Goal: Task Accomplishment & Management: Complete application form

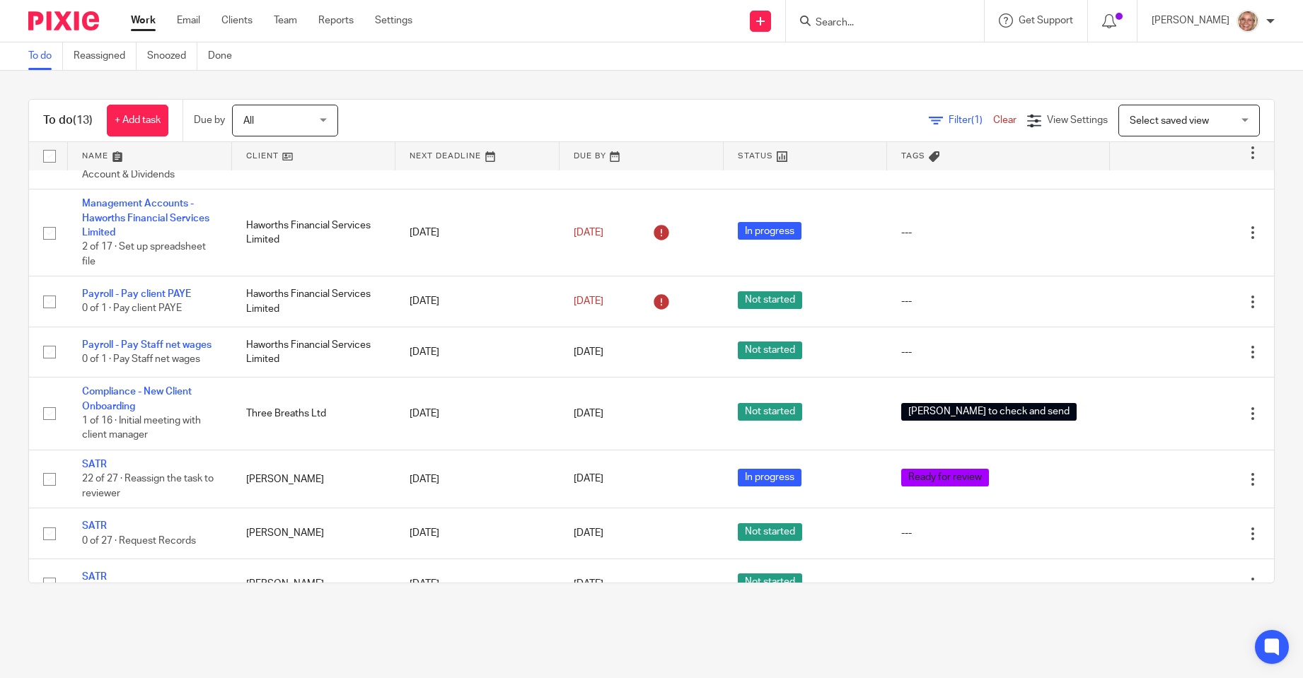
scroll to position [443, 0]
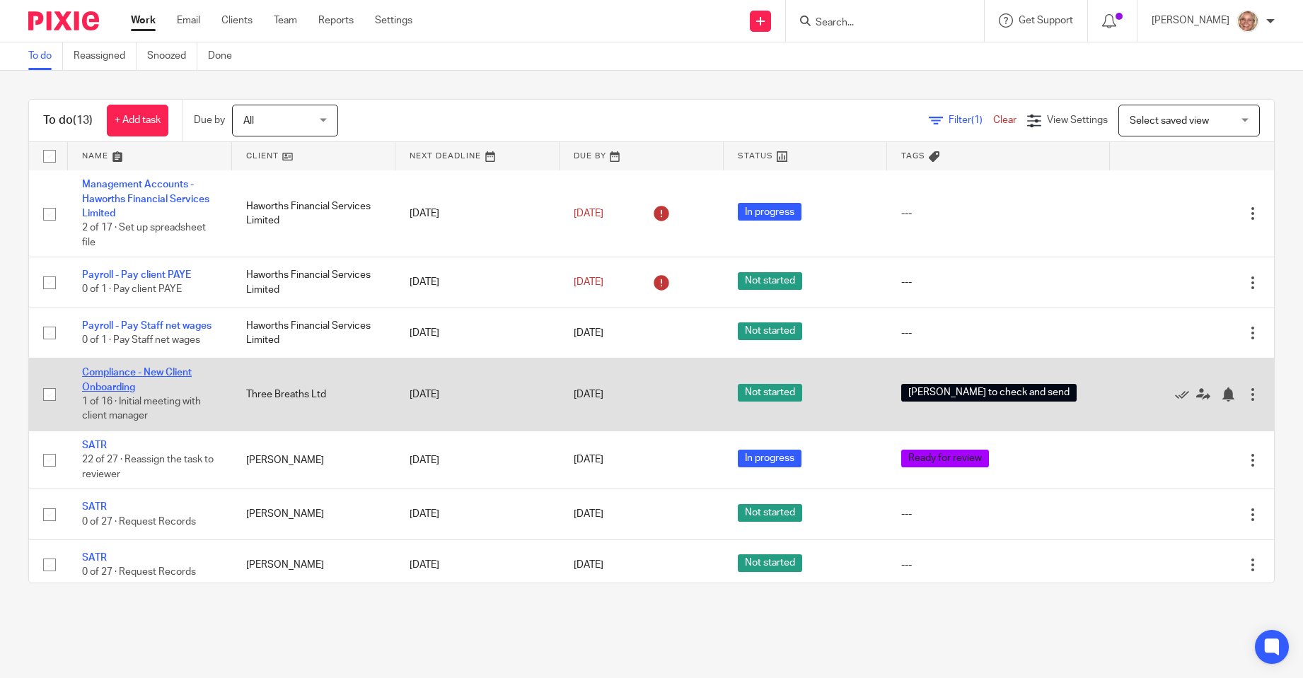
click at [180, 368] on link "Compliance - New Client Onboarding" at bounding box center [137, 380] width 110 height 24
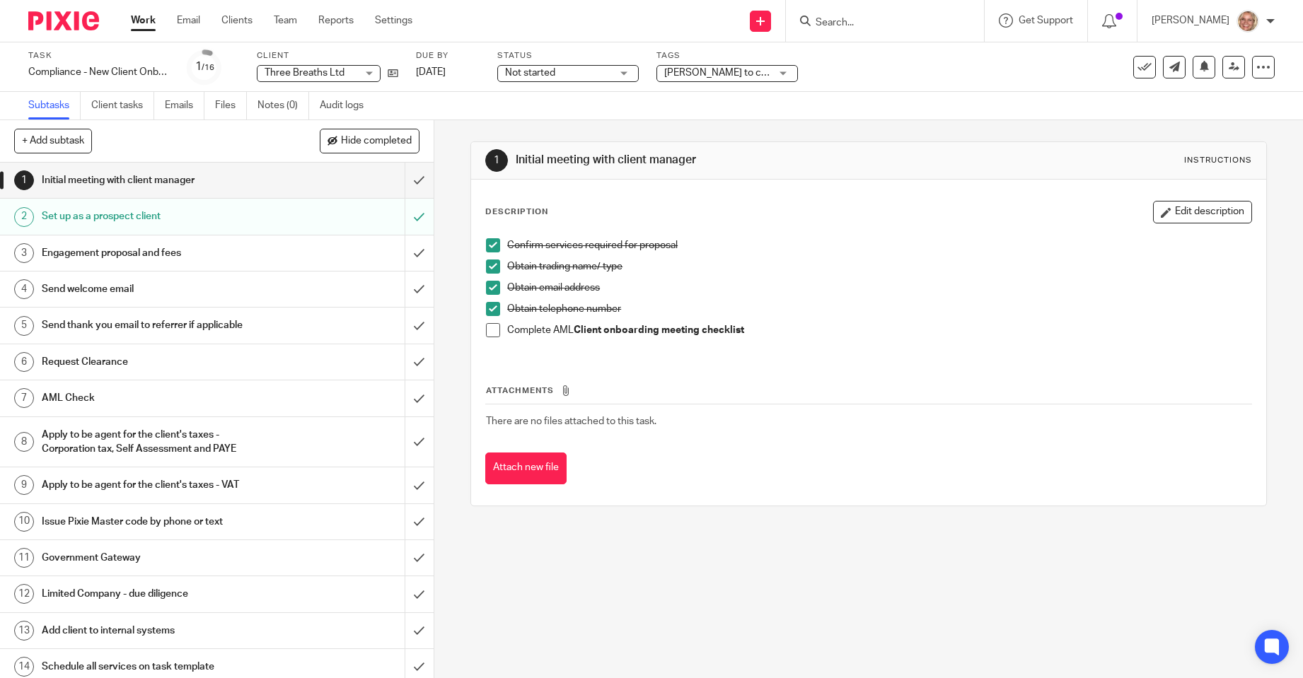
click at [164, 251] on h1 "Engagement proposal and fees" at bounding box center [158, 253] width 233 height 21
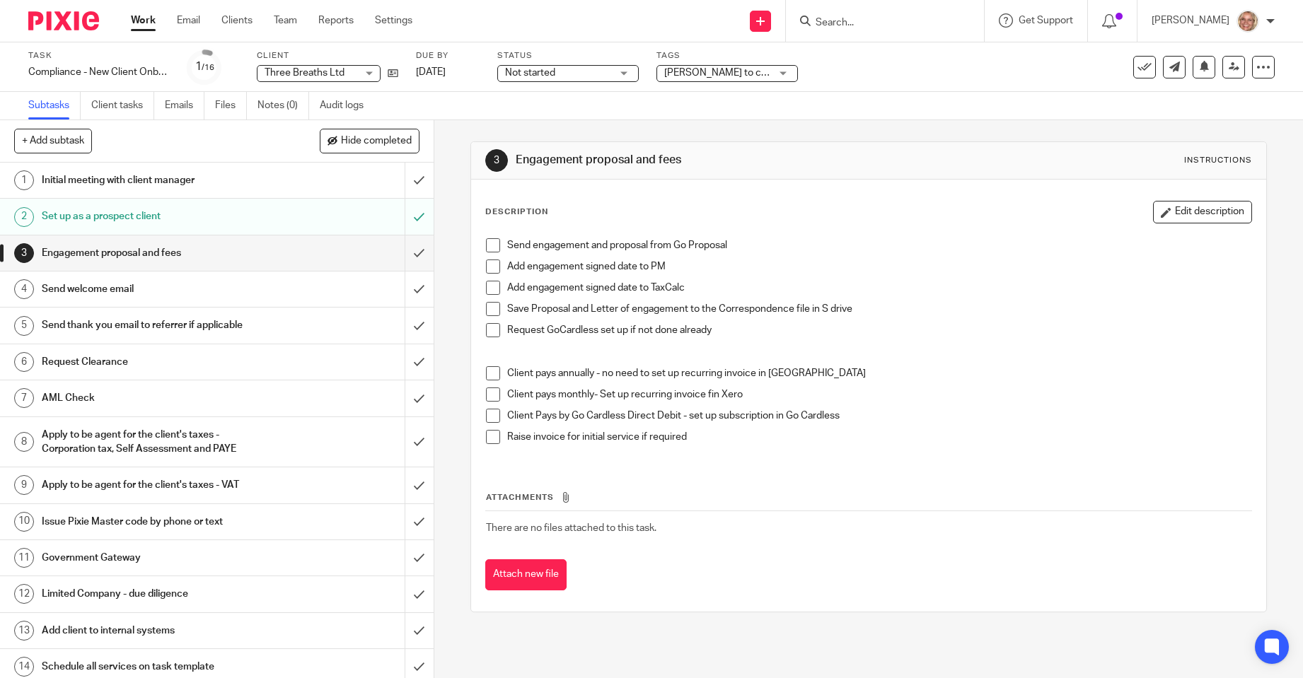
click at [494, 243] on span at bounding box center [493, 245] width 14 height 14
click at [205, 183] on h1 "Initial meeting with client manager" at bounding box center [158, 180] width 233 height 21
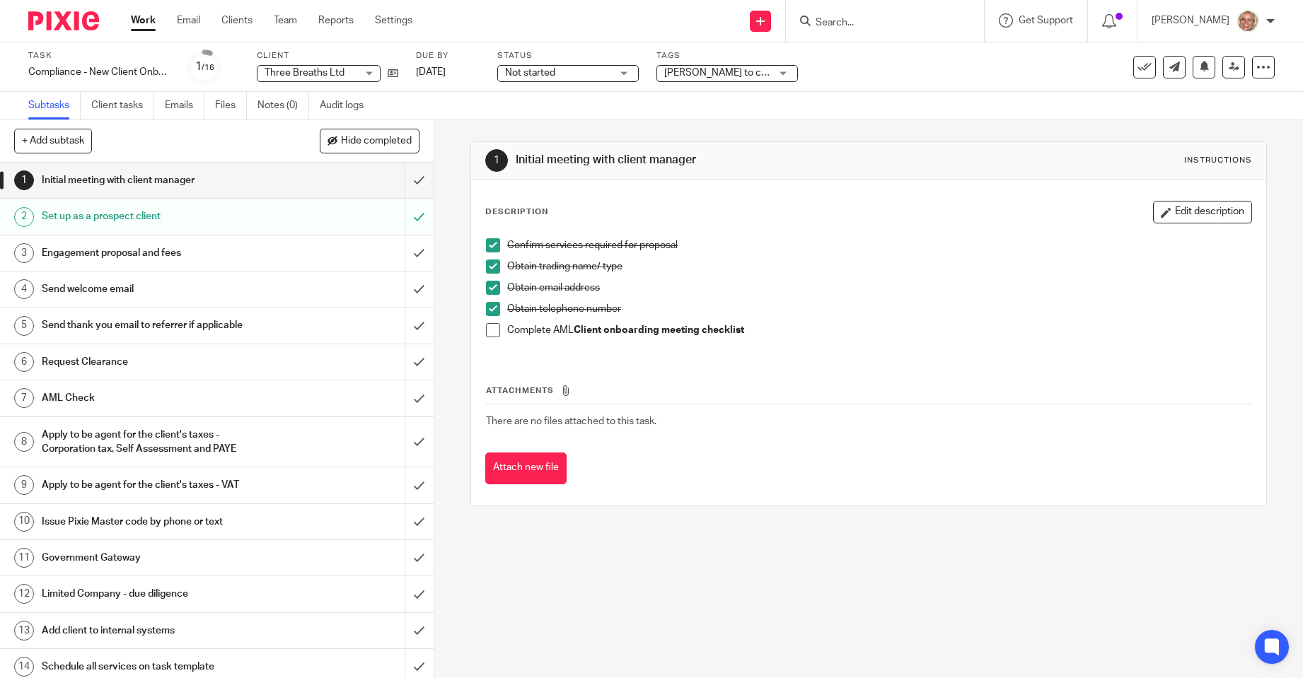
click at [626, 72] on div "Not started Not started" at bounding box center [567, 73] width 141 height 17
click at [574, 119] on li "In progress" at bounding box center [568, 124] width 140 height 29
click at [781, 73] on div "[PERSON_NAME] to check and send" at bounding box center [726, 73] width 141 height 17
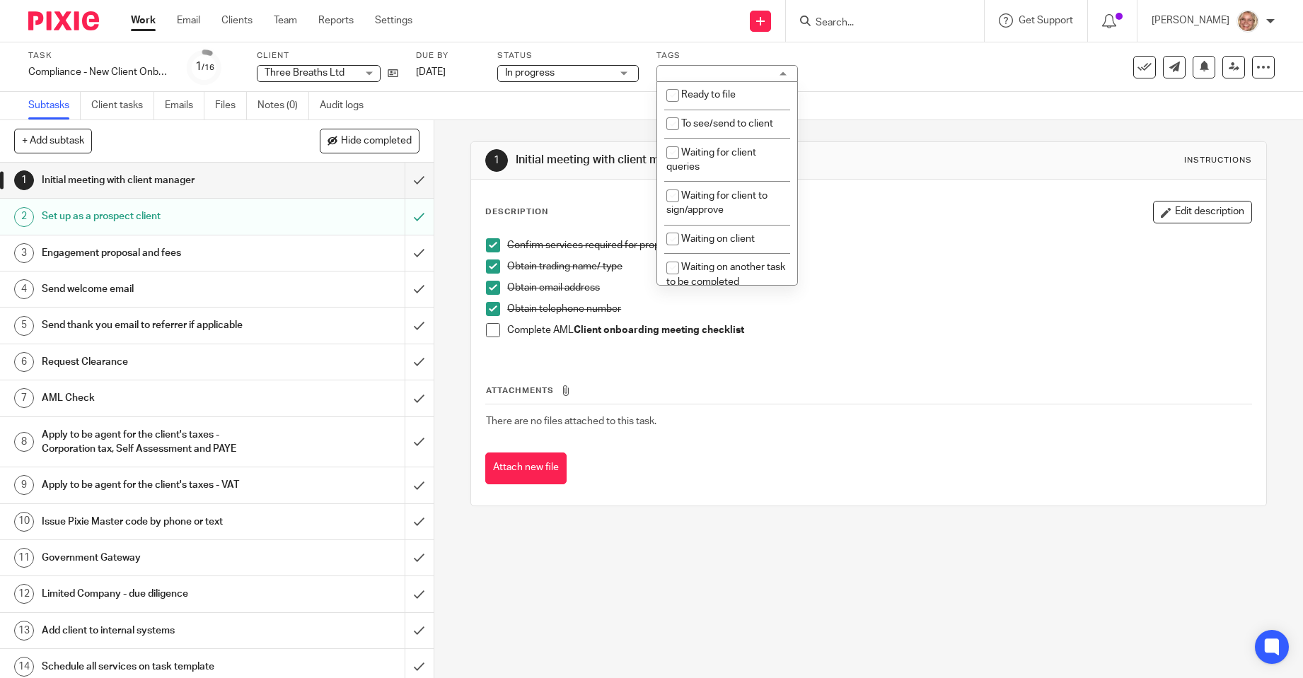
scroll to position [255, 0]
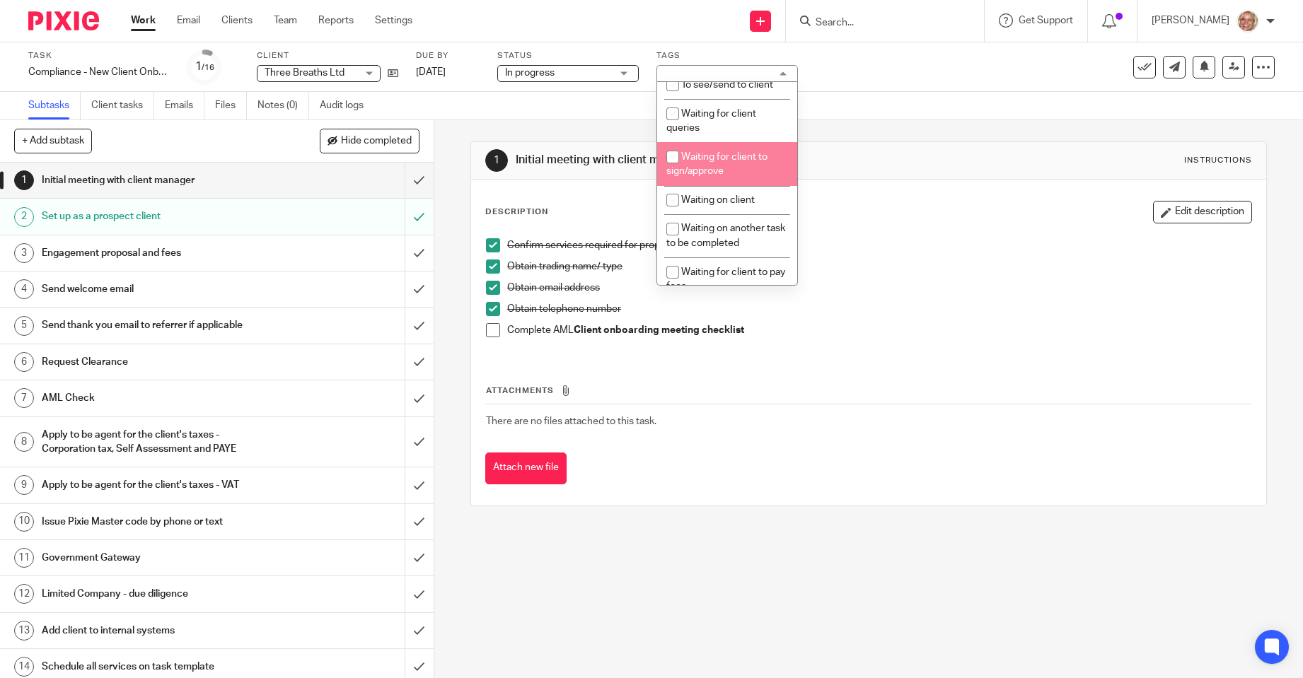
click at [750, 158] on span "Waiting for client to sign/approve" at bounding box center [716, 164] width 101 height 25
checkbox input "true"
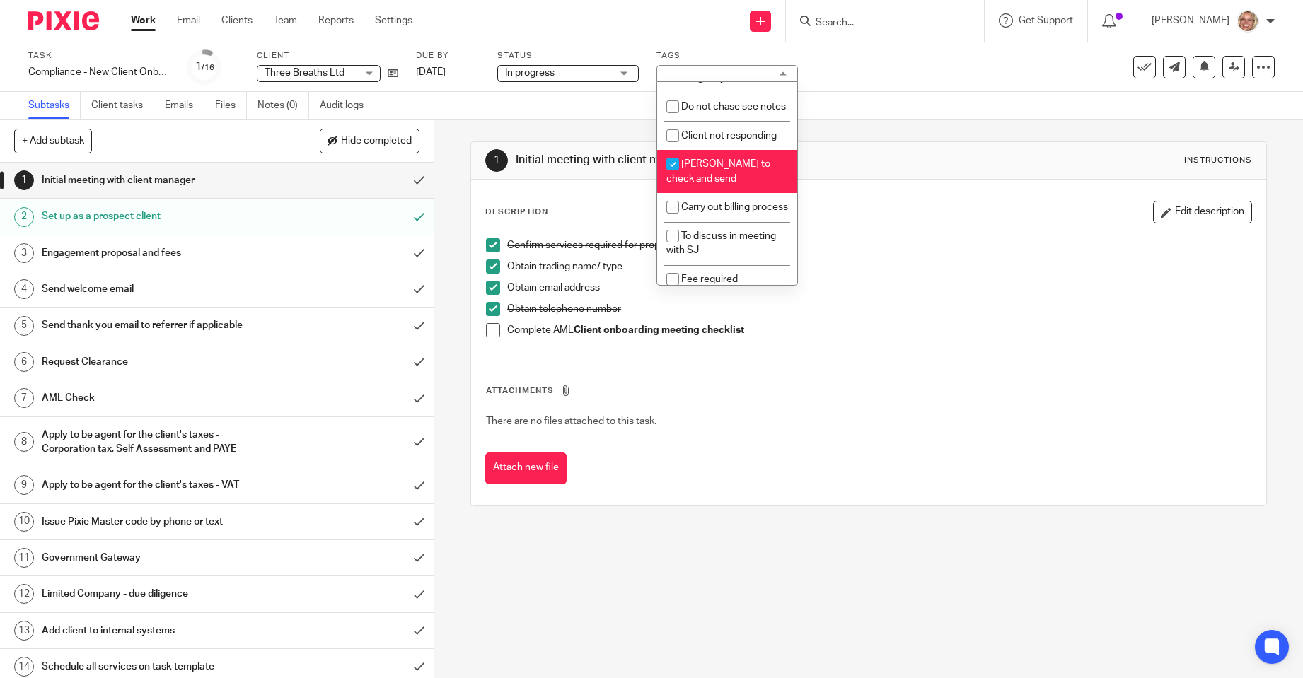
scroll to position [538, 0]
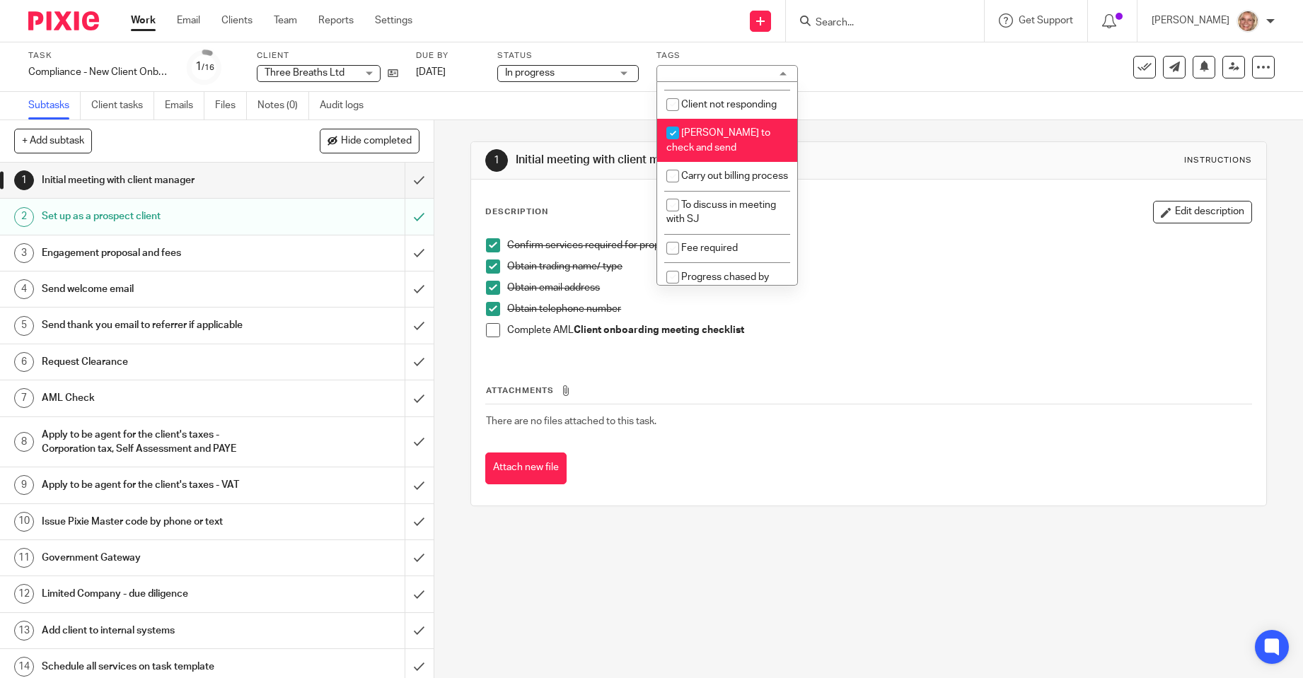
click at [755, 151] on span "[PERSON_NAME] to check and send" at bounding box center [718, 140] width 104 height 25
checkbox input "false"
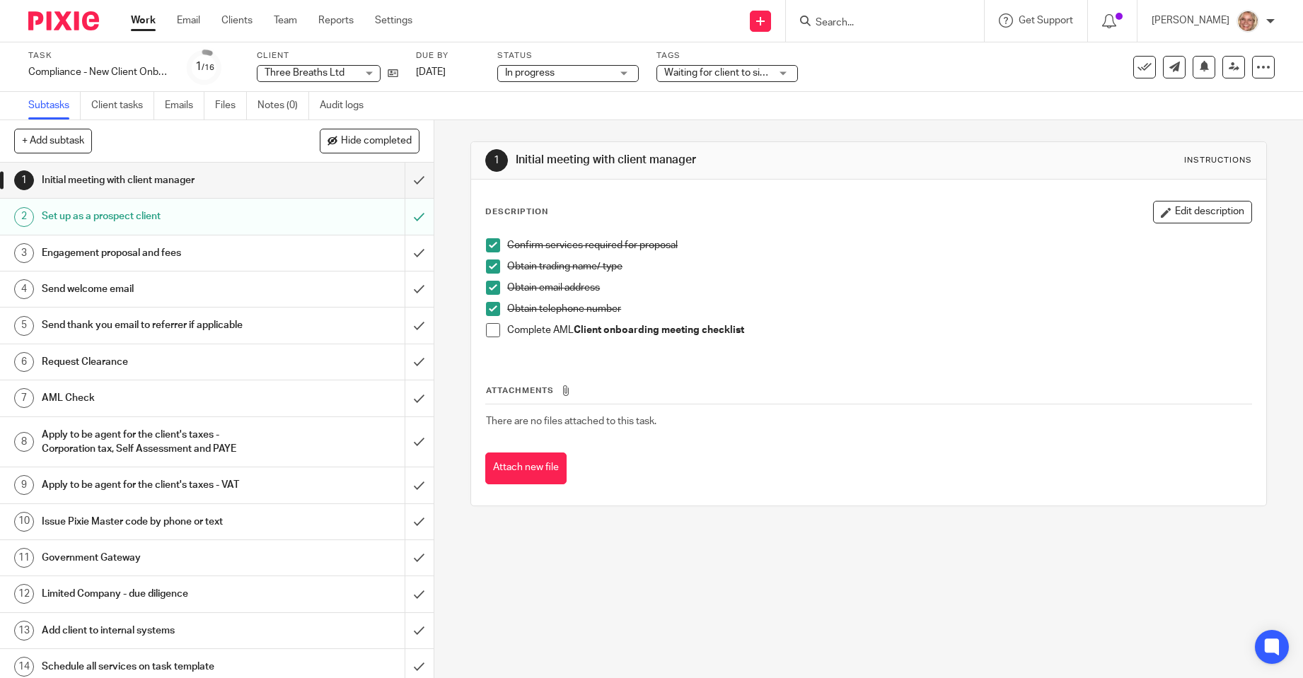
click at [869, 111] on div "Subtasks Client tasks Emails Files Notes (0) Audit logs" at bounding box center [651, 106] width 1303 height 28
click at [149, 21] on link "Work" at bounding box center [143, 20] width 25 height 14
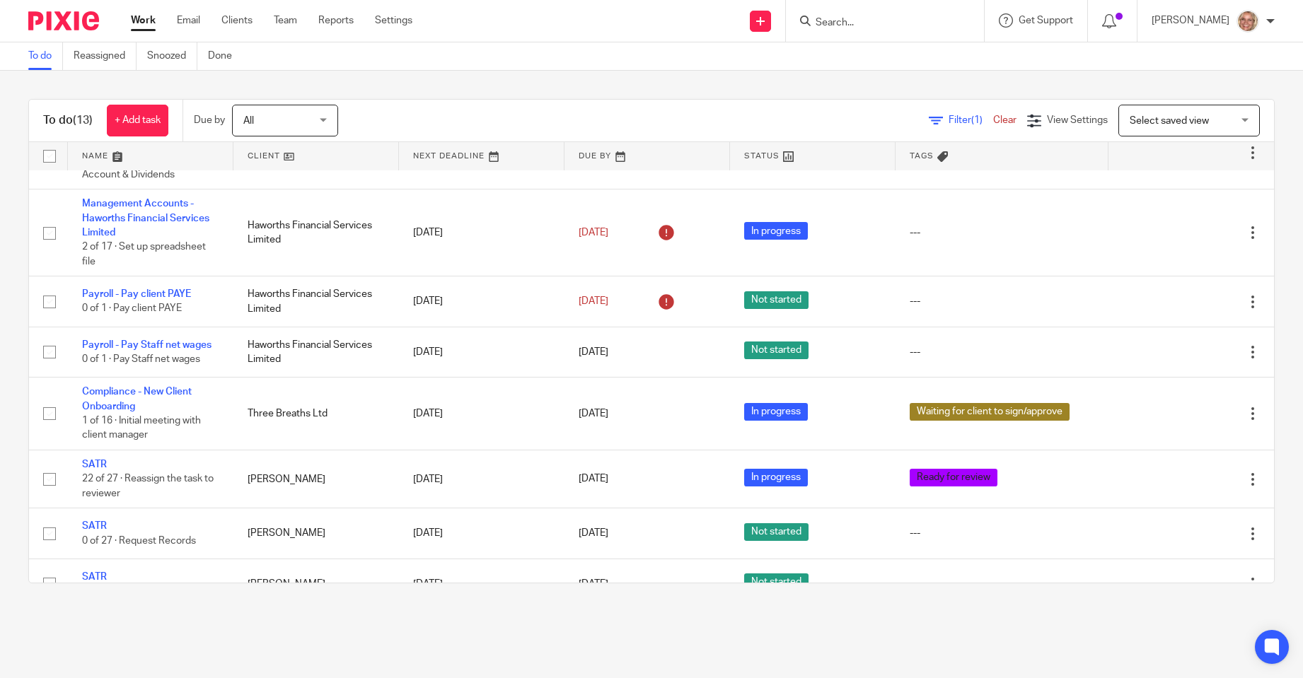
scroll to position [443, 0]
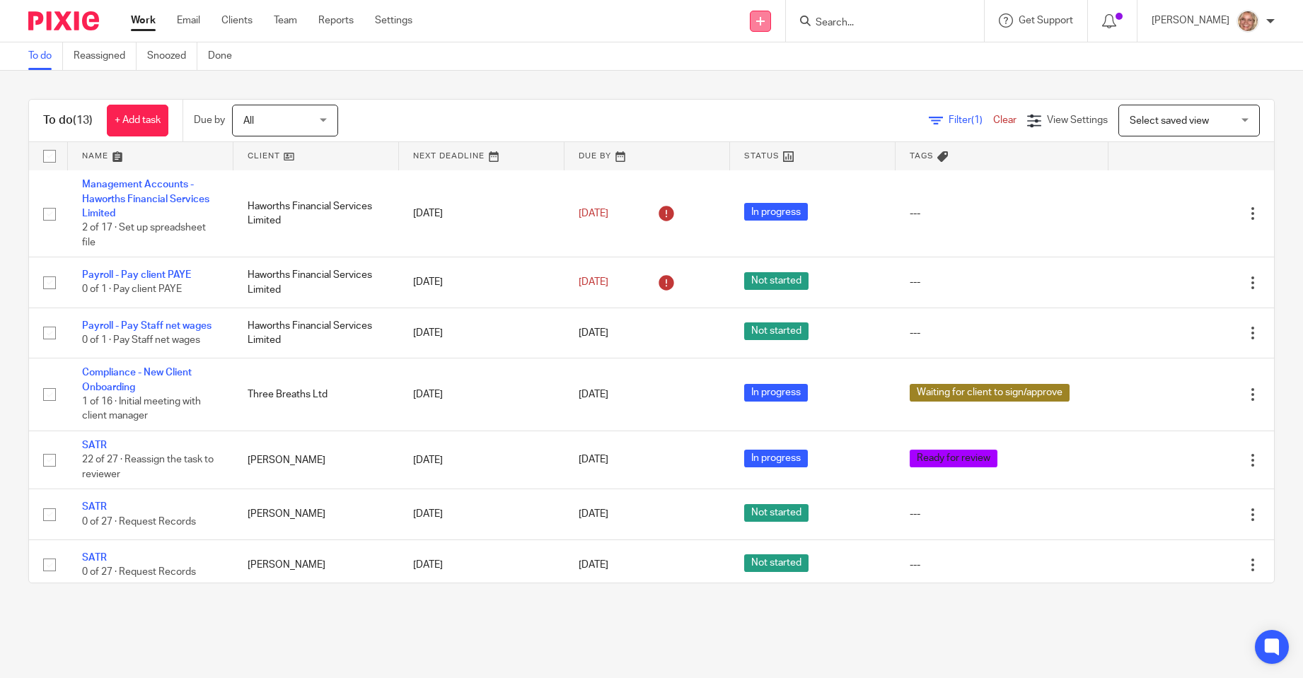
click at [764, 23] on icon at bounding box center [760, 21] width 8 height 8
click at [772, 82] on link "Create task" at bounding box center [768, 86] width 99 height 21
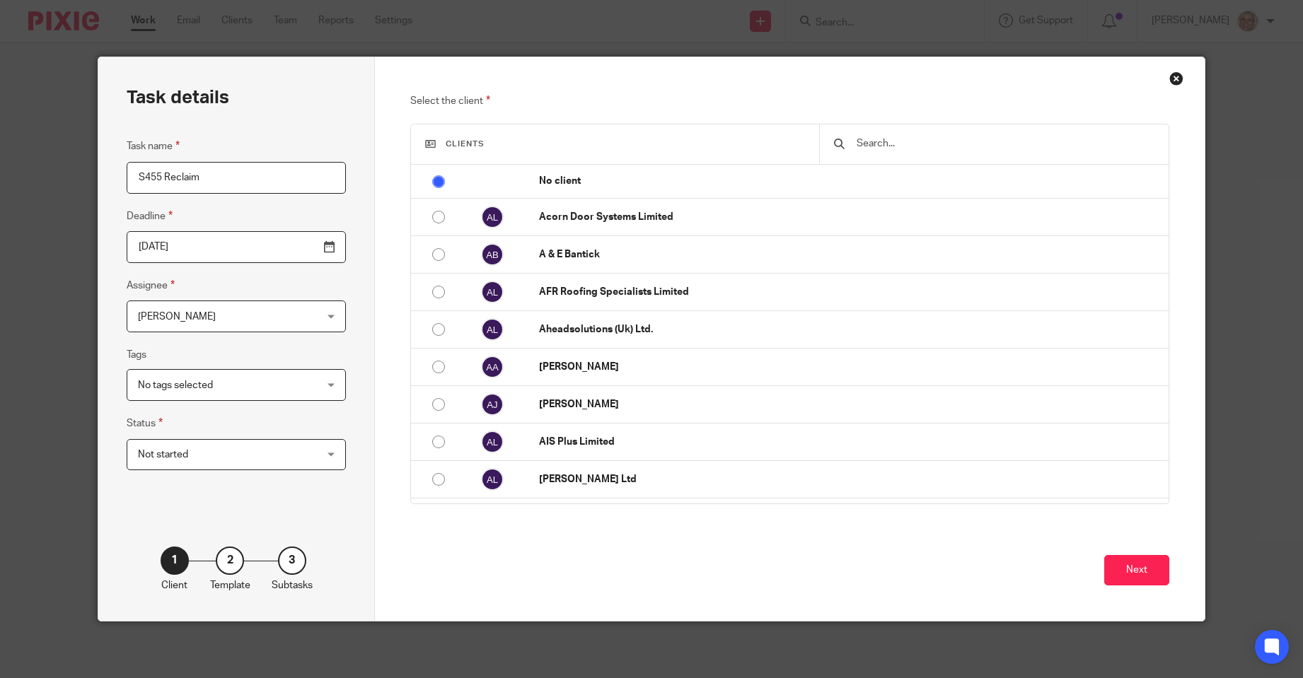
type input "S455 Reclaim"
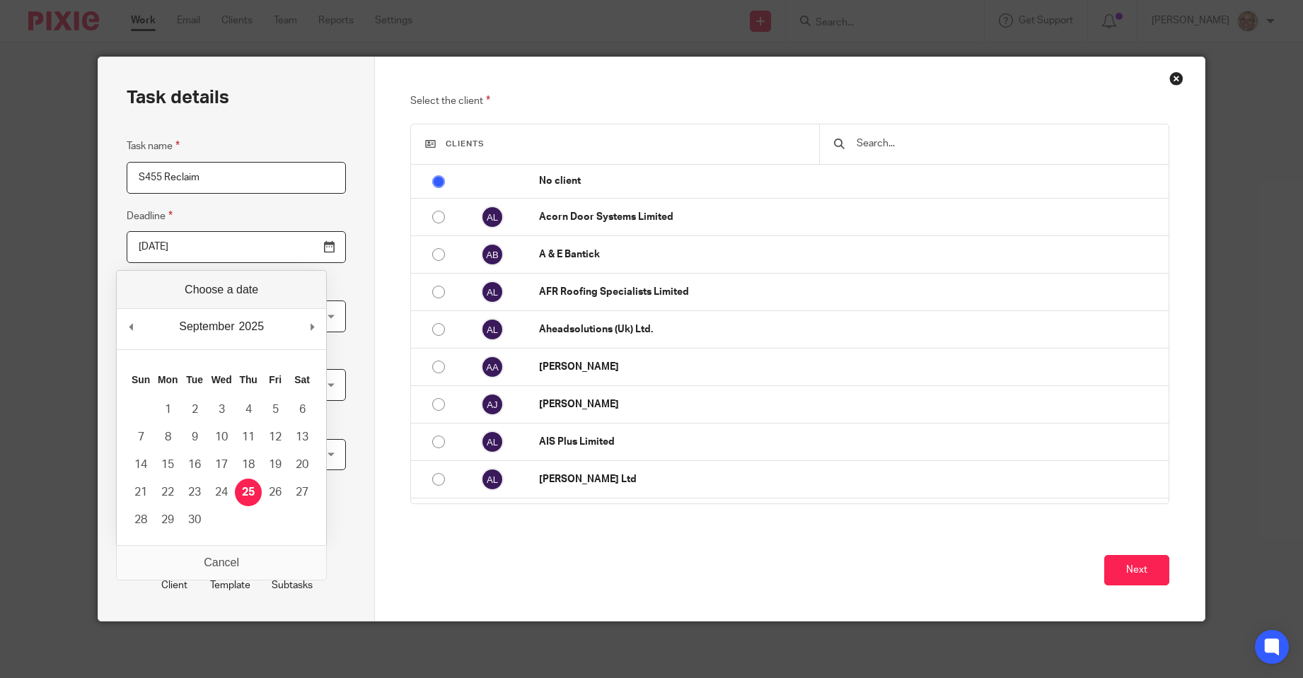
click at [307, 248] on input "2025-09-25" at bounding box center [236, 247] width 219 height 32
type input "2025-10-25"
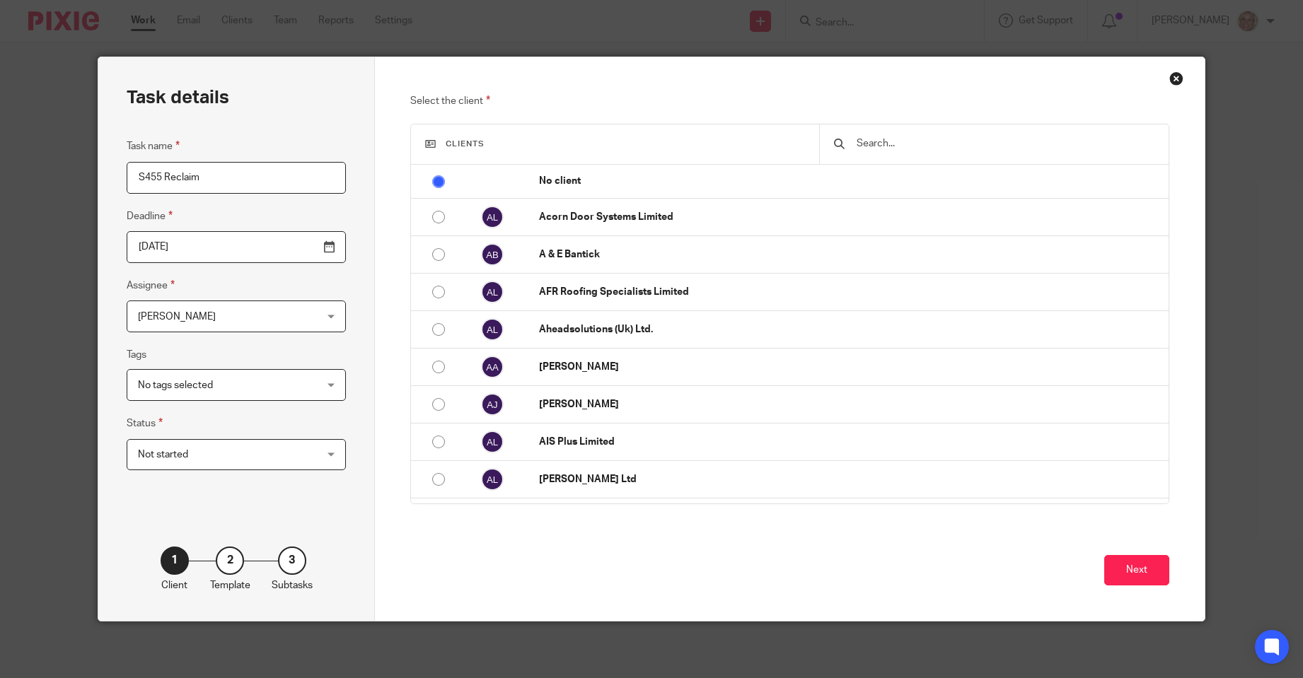
click at [211, 386] on span "No tags selected" at bounding box center [220, 385] width 165 height 30
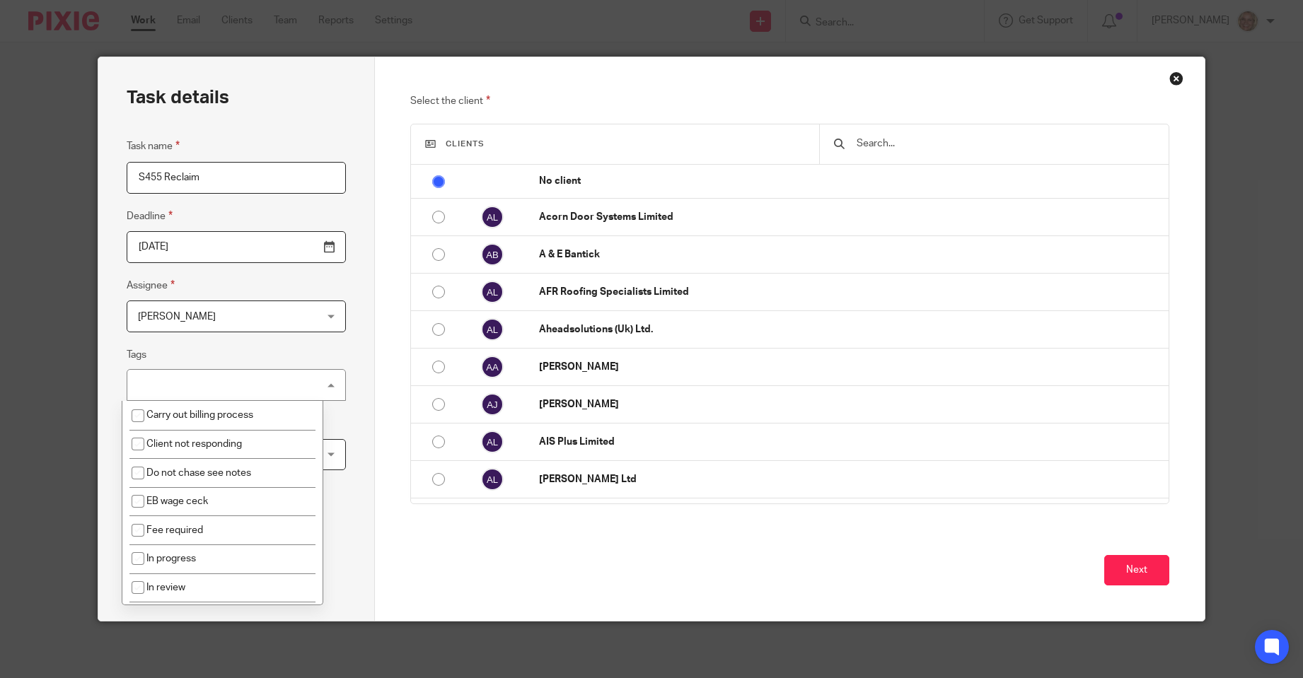
click at [211, 386] on div "No tags selected" at bounding box center [236, 385] width 219 height 32
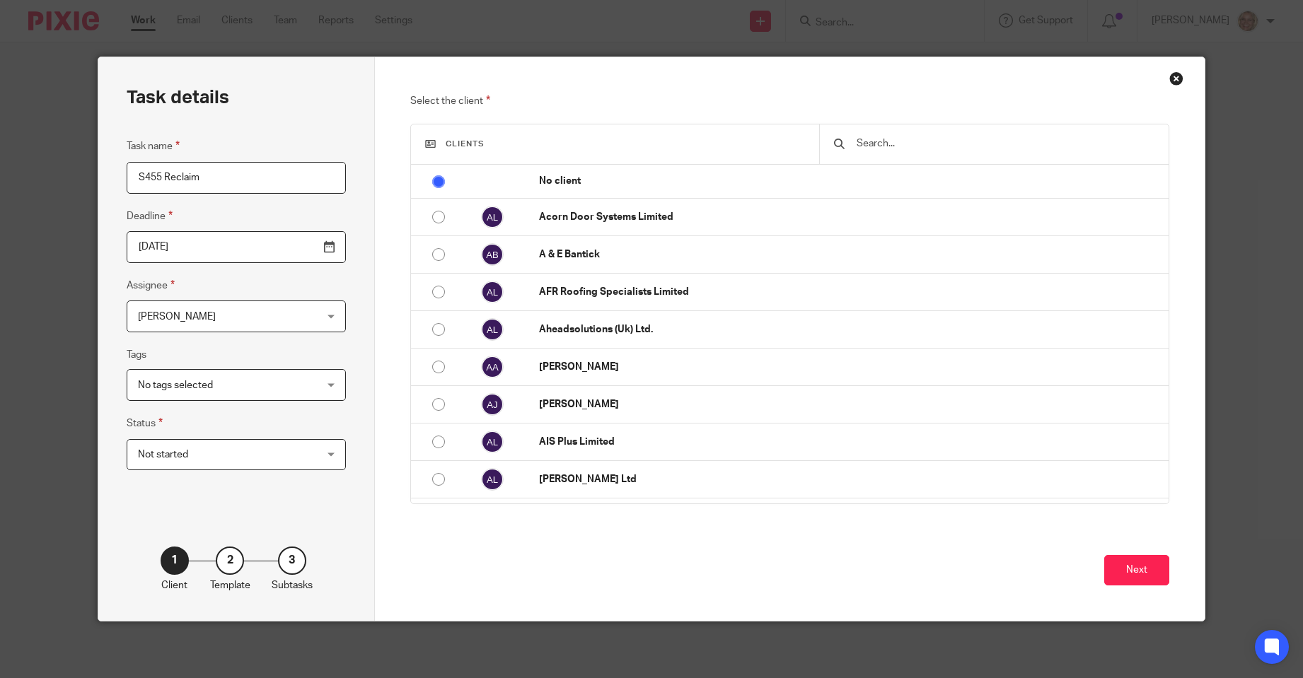
click at [864, 146] on input "text" at bounding box center [1004, 144] width 299 height 16
type input "y"
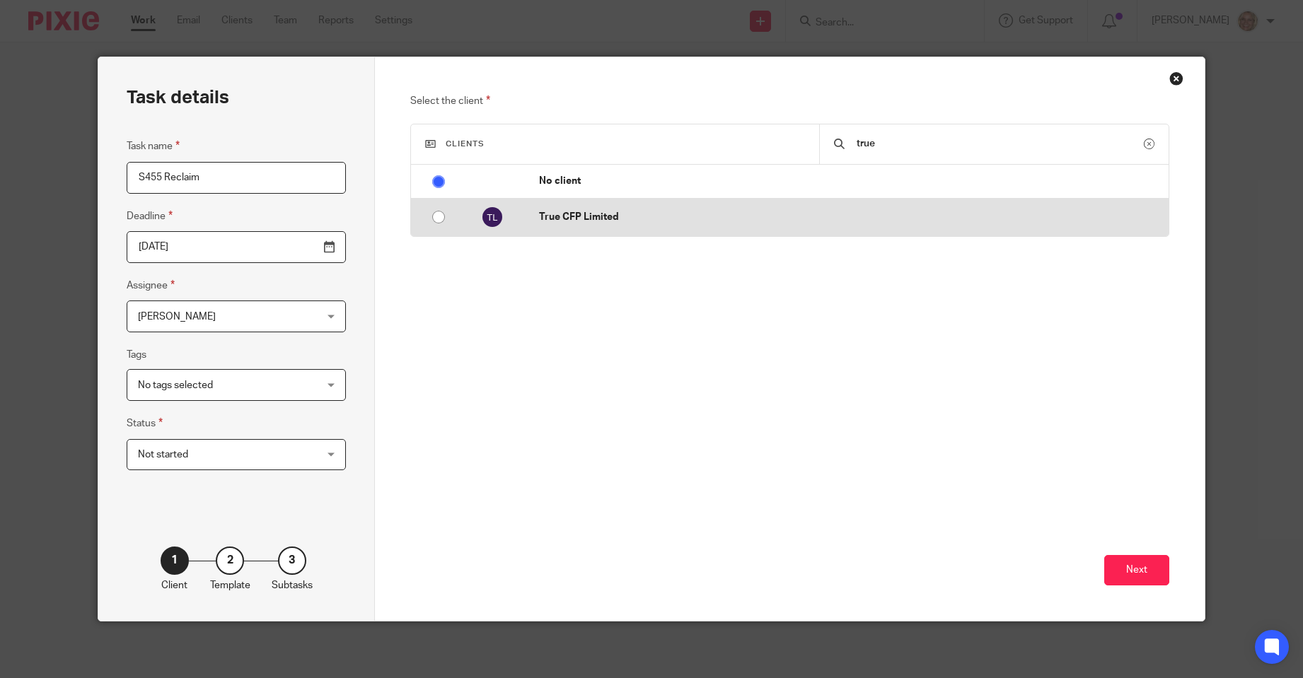
type input "true"
click at [564, 219] on p "True CFP Limited" at bounding box center [850, 217] width 622 height 14
radio input "false"
radio input "true"
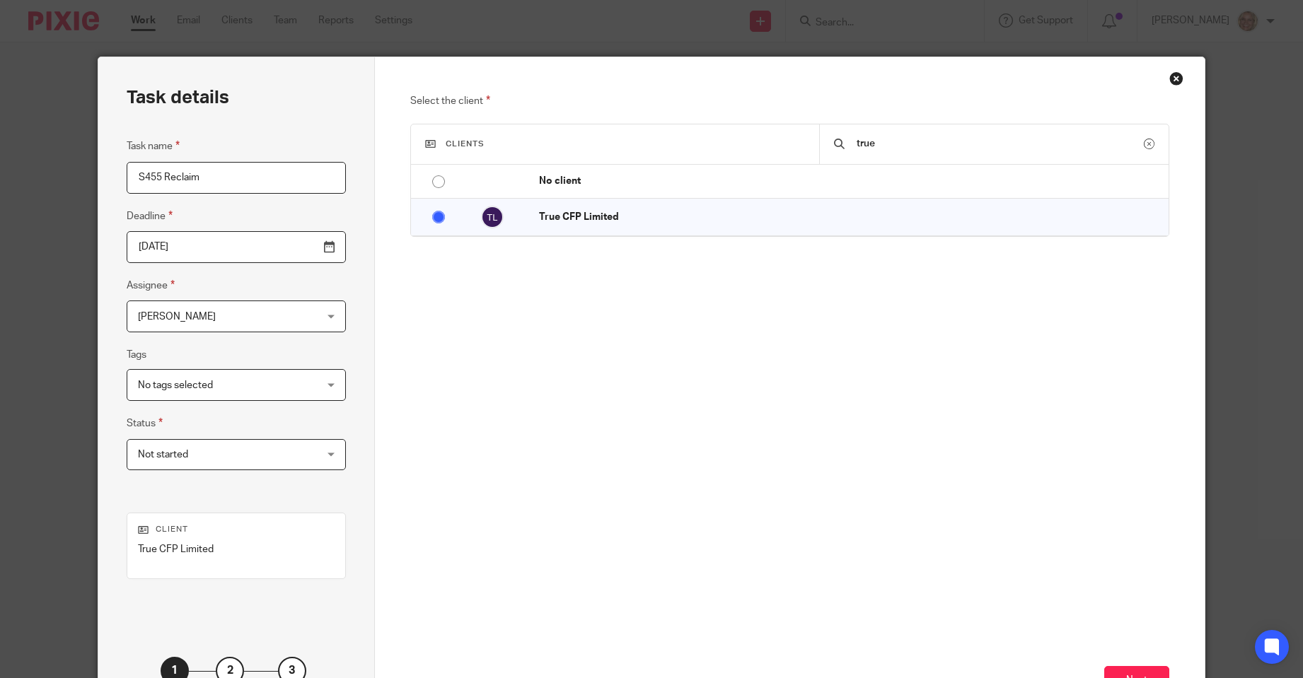
scroll to position [110, 0]
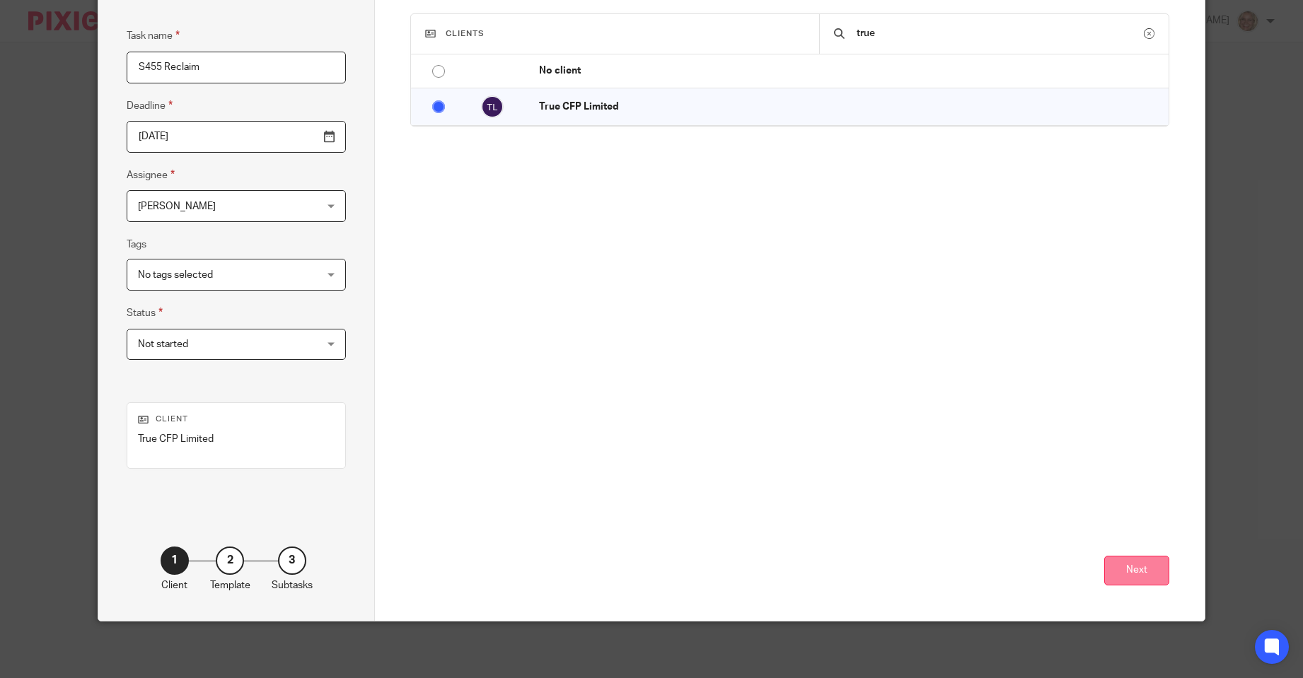
click at [1136, 569] on button "Next" at bounding box center [1136, 571] width 65 height 30
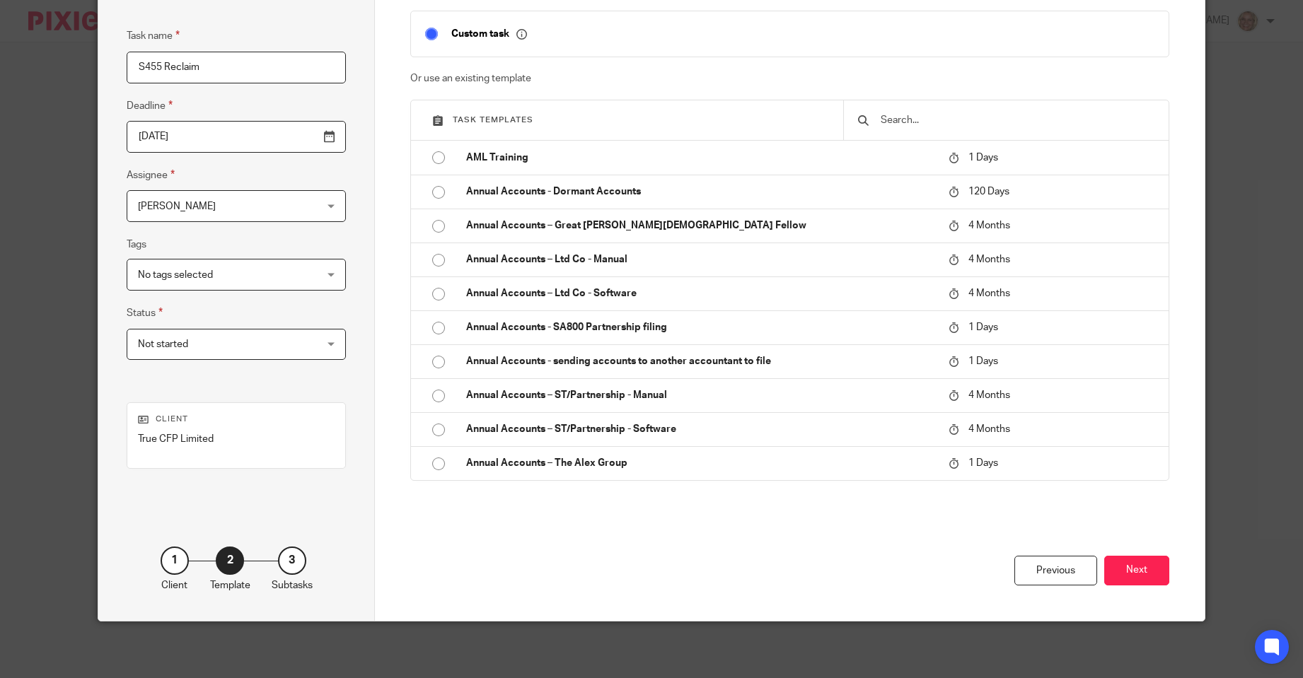
scroll to position [0, 0]
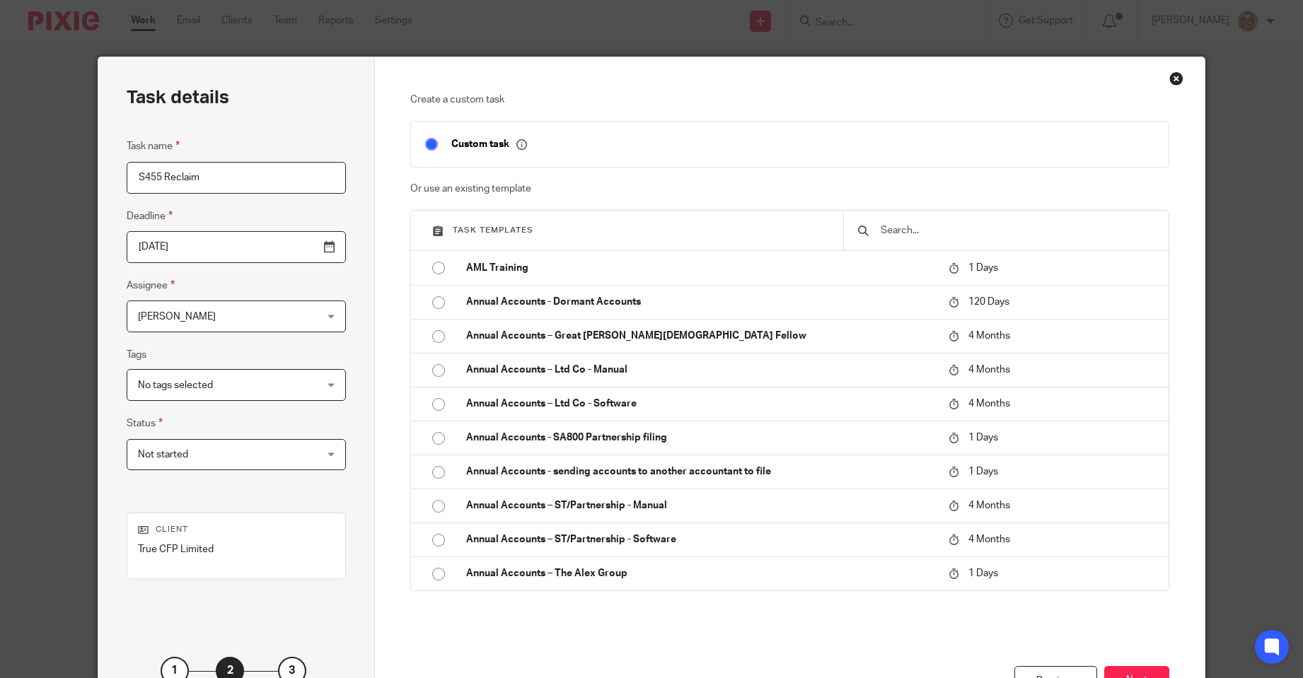
click at [424, 142] on input "checkbox" at bounding box center [431, 144] width 27 height 27
checkbox input "true"
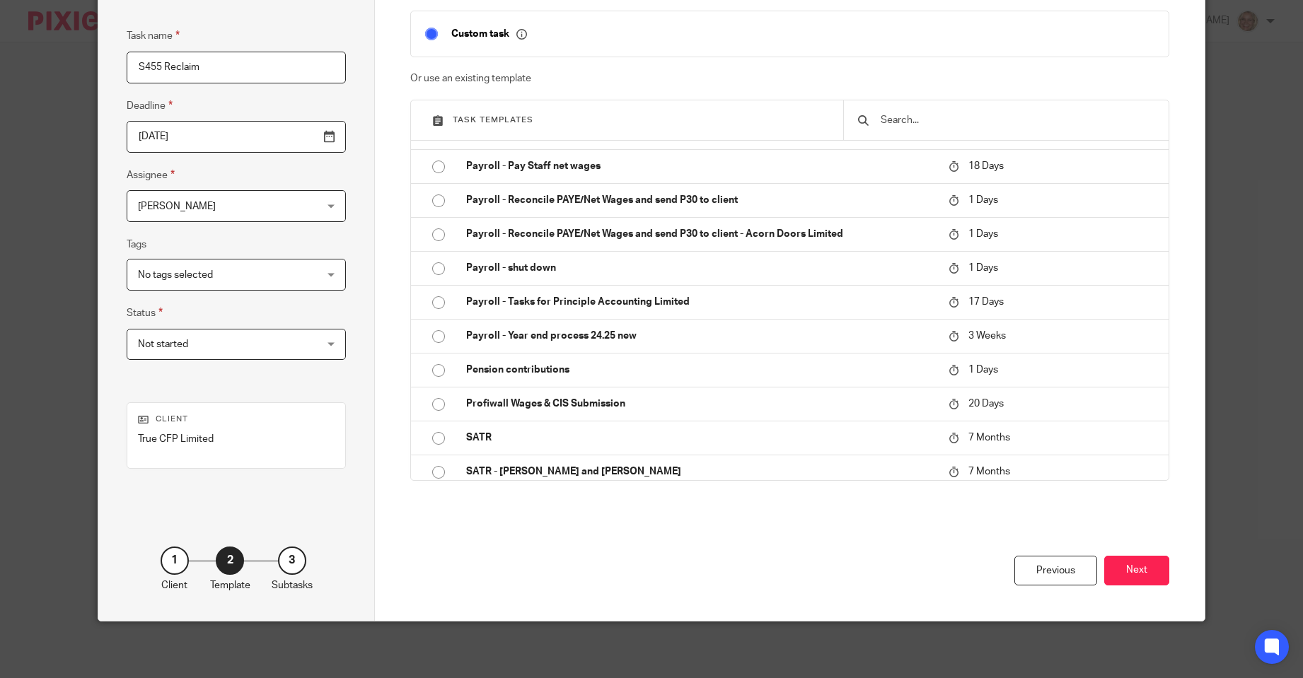
scroll to position [2546, 0]
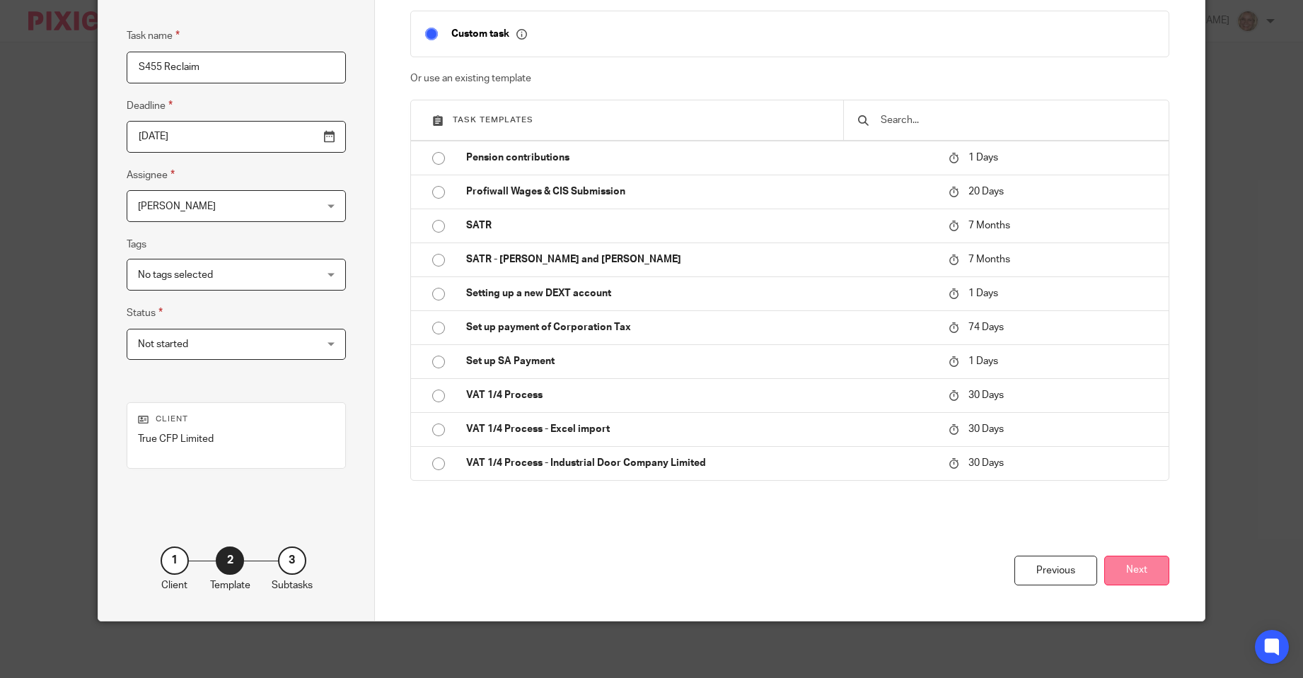
click at [1130, 571] on button "Next" at bounding box center [1136, 571] width 65 height 30
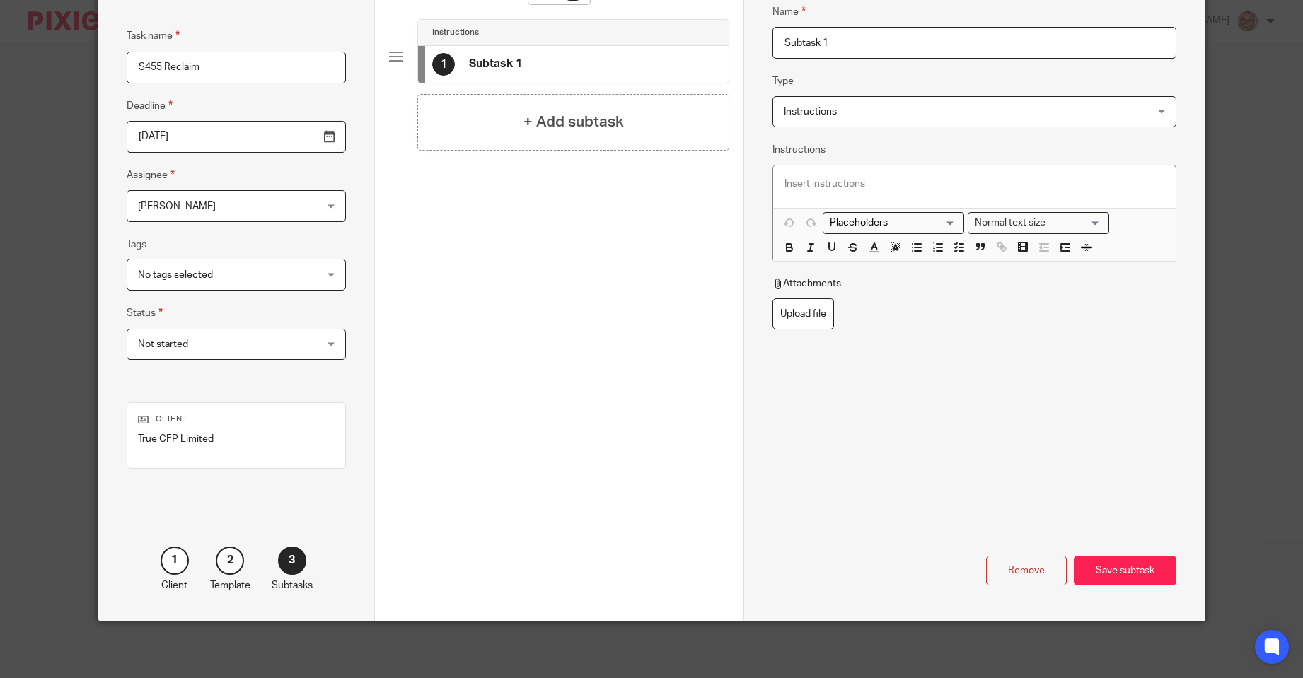
scroll to position [0, 0]
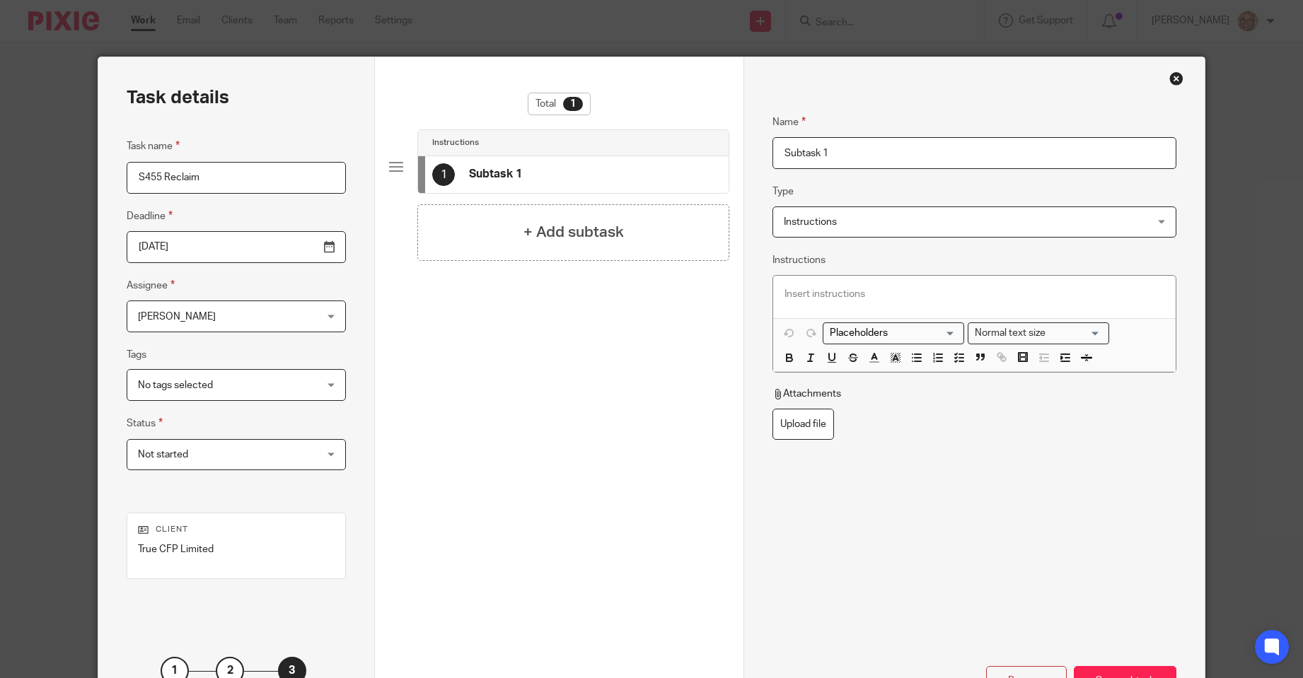
drag, startPoint x: 849, startPoint y: 151, endPoint x: 719, endPoint y: 153, distance: 129.4
click at [719, 153] on div "Task details Task name S455 Reclaim Deadline 2025-10-25 Assignee Suzanne Jones …" at bounding box center [651, 394] width 1106 height 674
type input "W"
type input "Submit CT600"
click at [791, 292] on p at bounding box center [974, 294] width 380 height 14
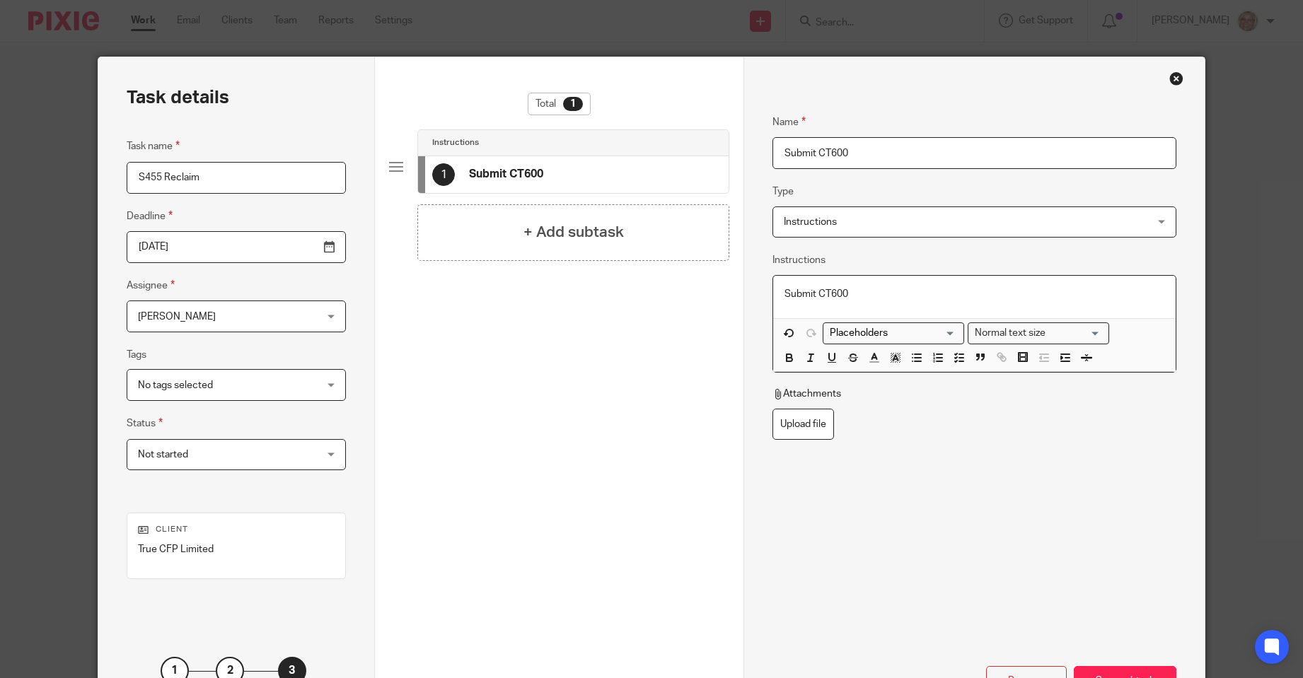
scroll to position [110, 0]
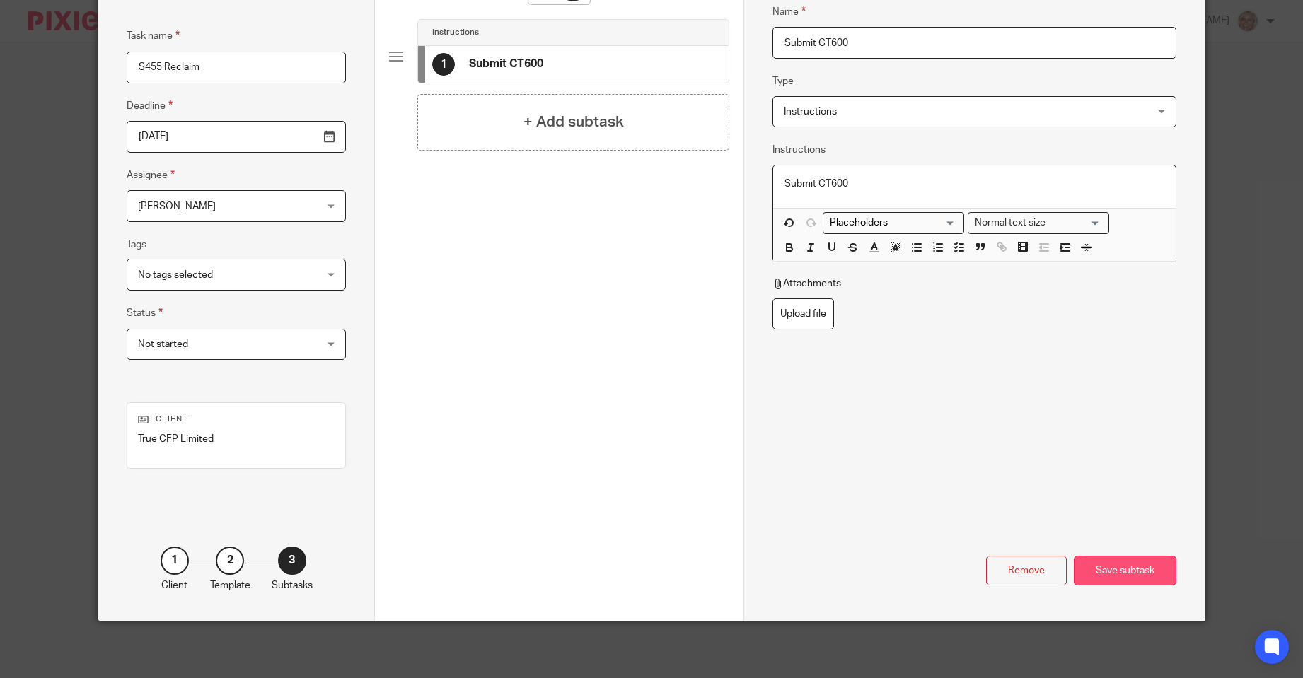
click at [1107, 571] on div "Save subtask" at bounding box center [1125, 571] width 103 height 30
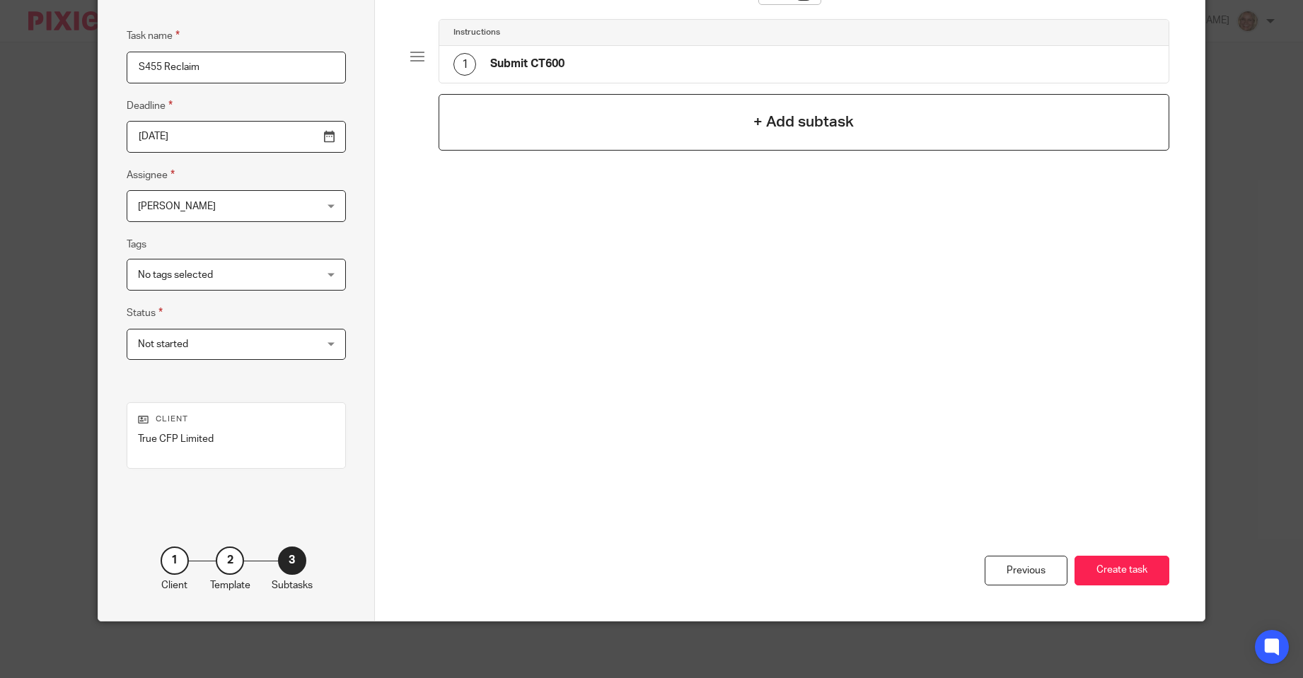
click at [757, 127] on h4 "+ Add subtask" at bounding box center [803, 122] width 100 height 22
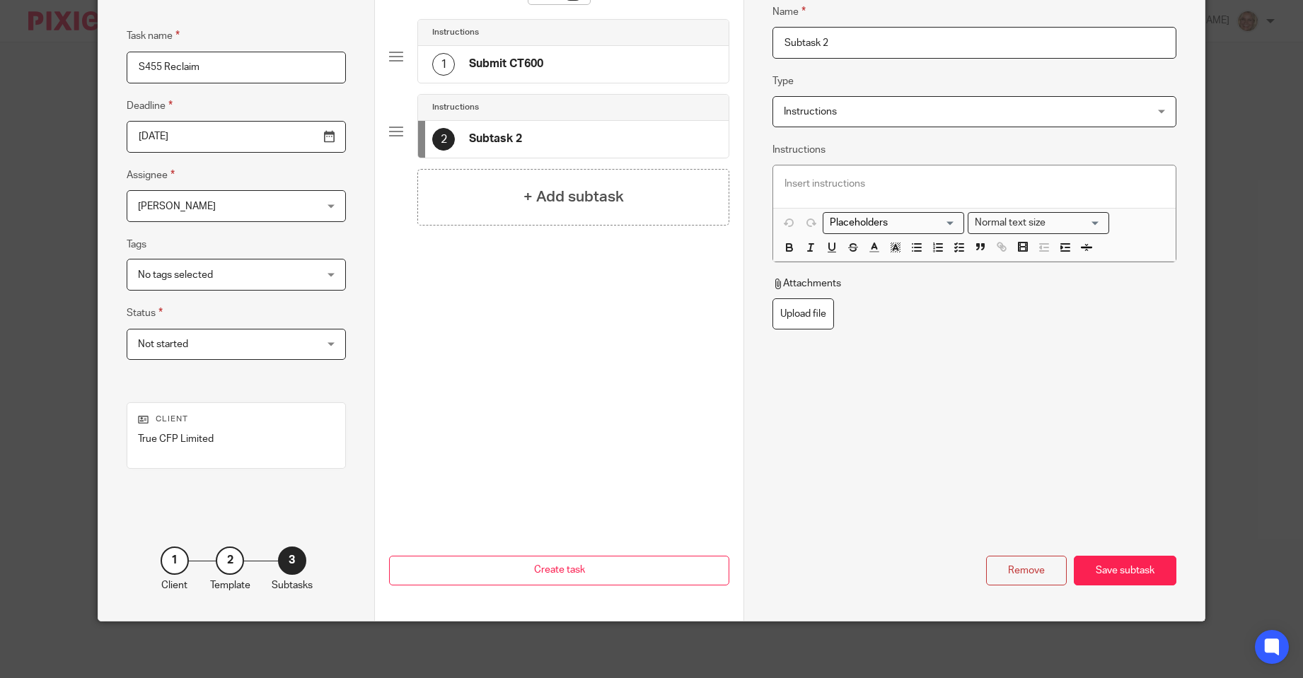
click at [841, 46] on input "Subtask 2" at bounding box center [974, 43] width 404 height 32
drag, startPoint x: 850, startPoint y: 42, endPoint x: 735, endPoint y: 52, distance: 115.6
click at [735, 52] on div "Task details Task name S455 Reclaim Deadline 2025-10-25 Assignee Suzanne Jones …" at bounding box center [651, 284] width 1106 height 674
type input "Write letter to HMRC"
click at [793, 177] on p at bounding box center [974, 184] width 380 height 14
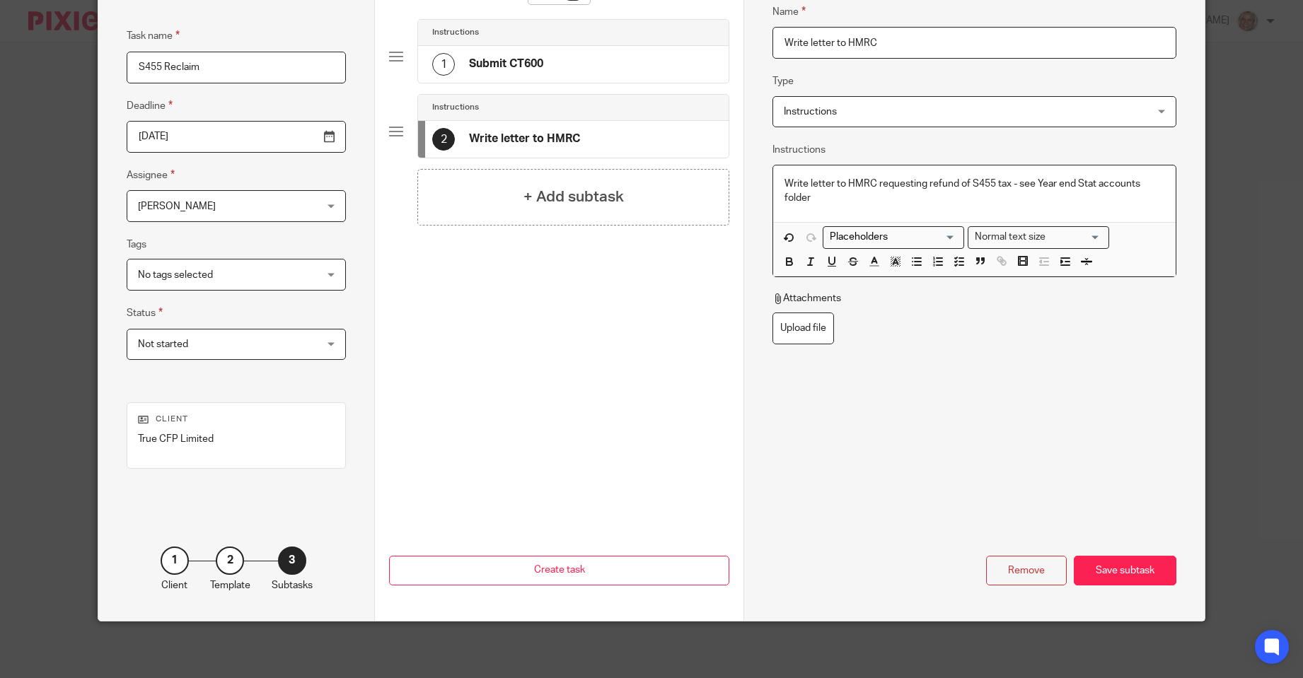
click at [1013, 180] on p "Write letter to HMRC requesting refund of S455 tax - see Year end Stat accounts…" at bounding box center [974, 191] width 380 height 29
click at [1111, 571] on div "Save subtask" at bounding box center [1125, 571] width 103 height 30
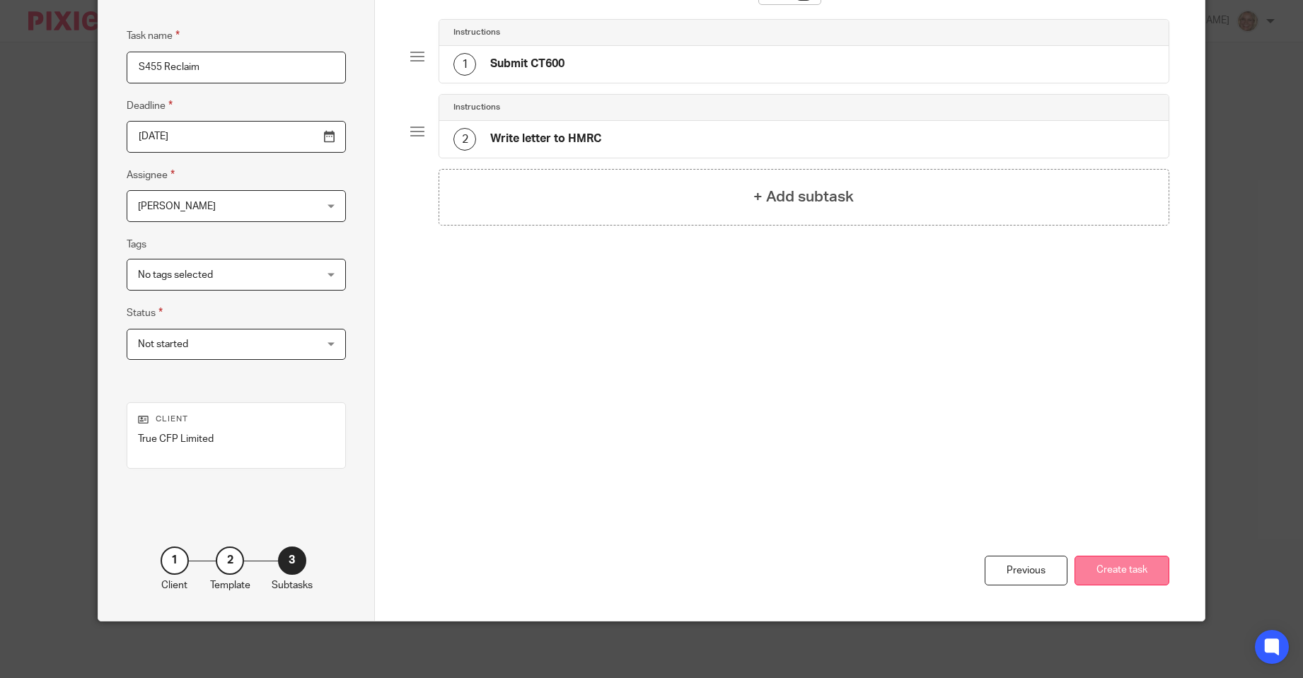
click at [1085, 569] on button "Create task" at bounding box center [1121, 571] width 95 height 30
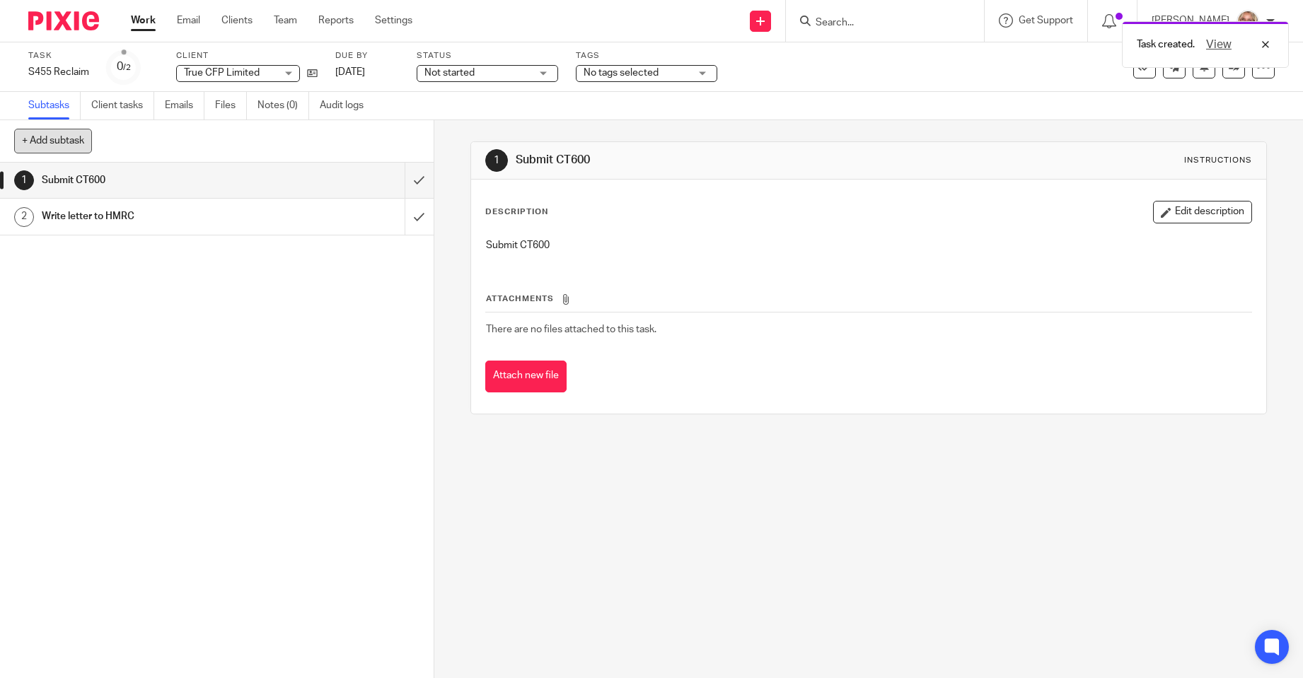
click at [62, 132] on button "+ Add subtask" at bounding box center [53, 141] width 78 height 24
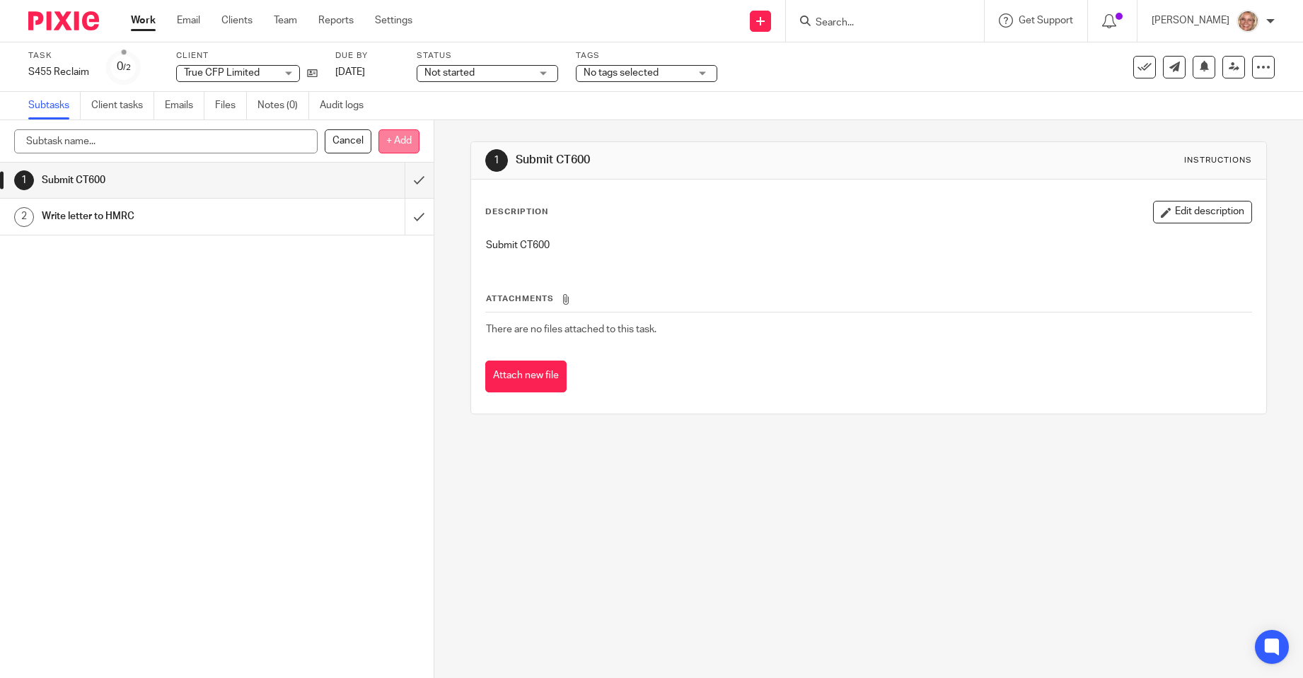
click at [388, 146] on p "+ Add" at bounding box center [398, 141] width 41 height 24
click at [110, 144] on input "text" at bounding box center [165, 141] width 303 height 24
type input "Chase HMRC for refund"
click at [391, 140] on p "+ Add" at bounding box center [398, 141] width 41 height 24
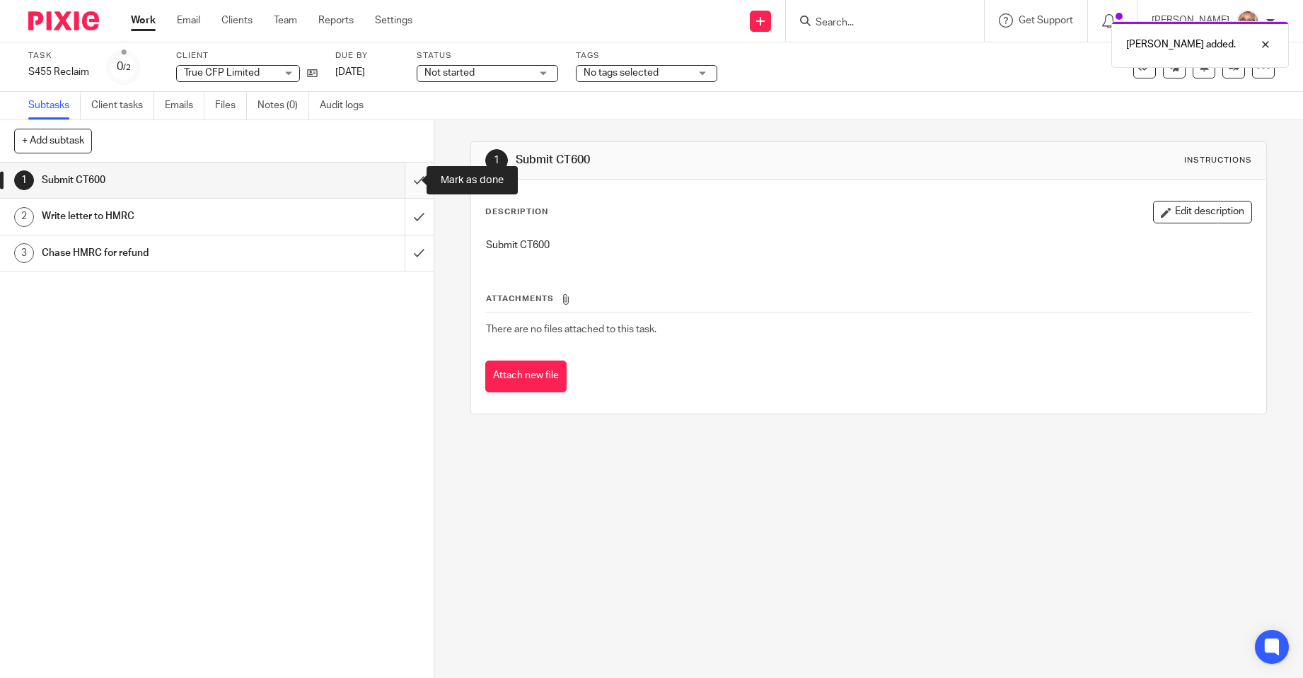
click at [404, 178] on input "submit" at bounding box center [217, 180] width 434 height 35
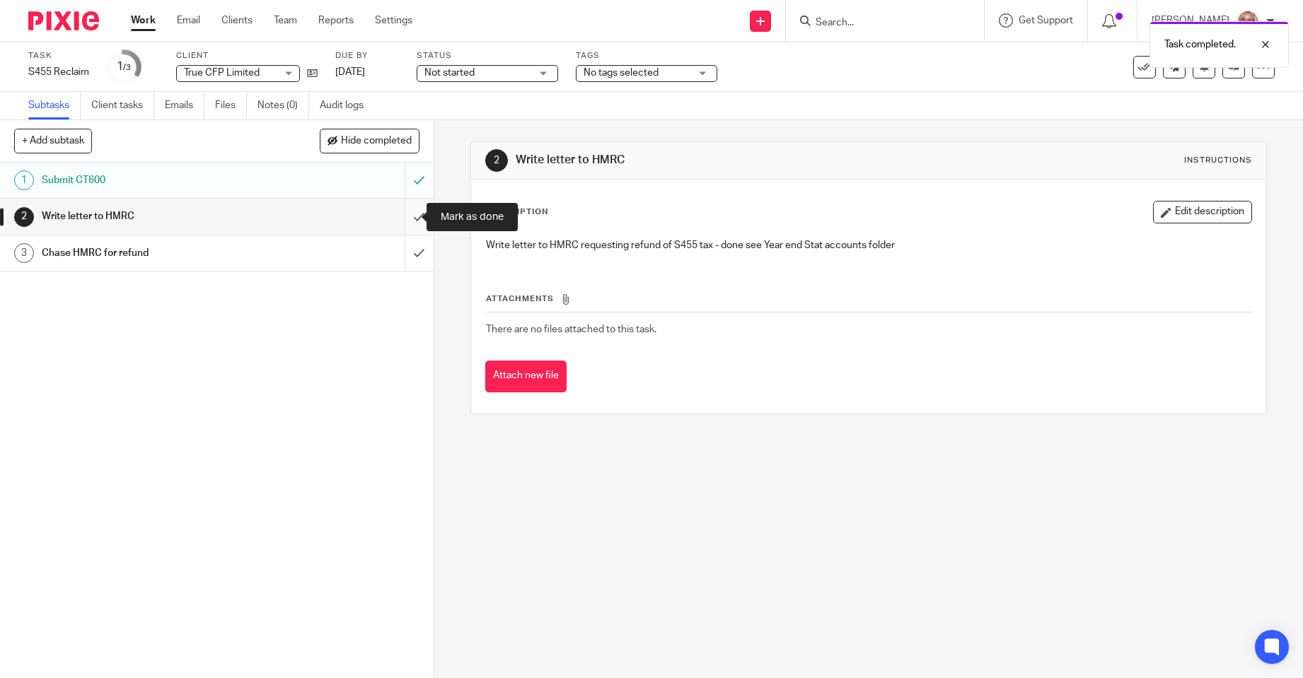
click at [407, 219] on input "submit" at bounding box center [217, 216] width 434 height 35
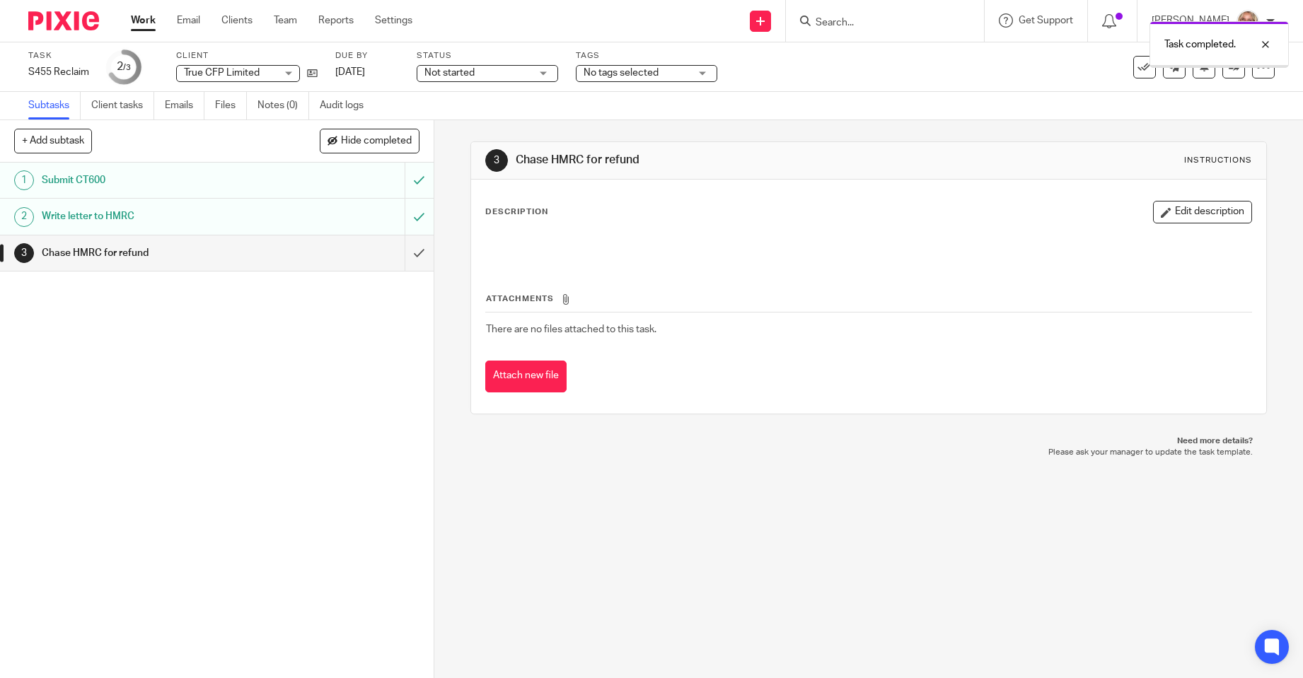
click at [544, 71] on div "Not started Not started" at bounding box center [487, 73] width 141 height 17
click at [515, 125] on li "In progress" at bounding box center [487, 124] width 140 height 29
click at [706, 70] on div "No tags selected" at bounding box center [646, 73] width 141 height 17
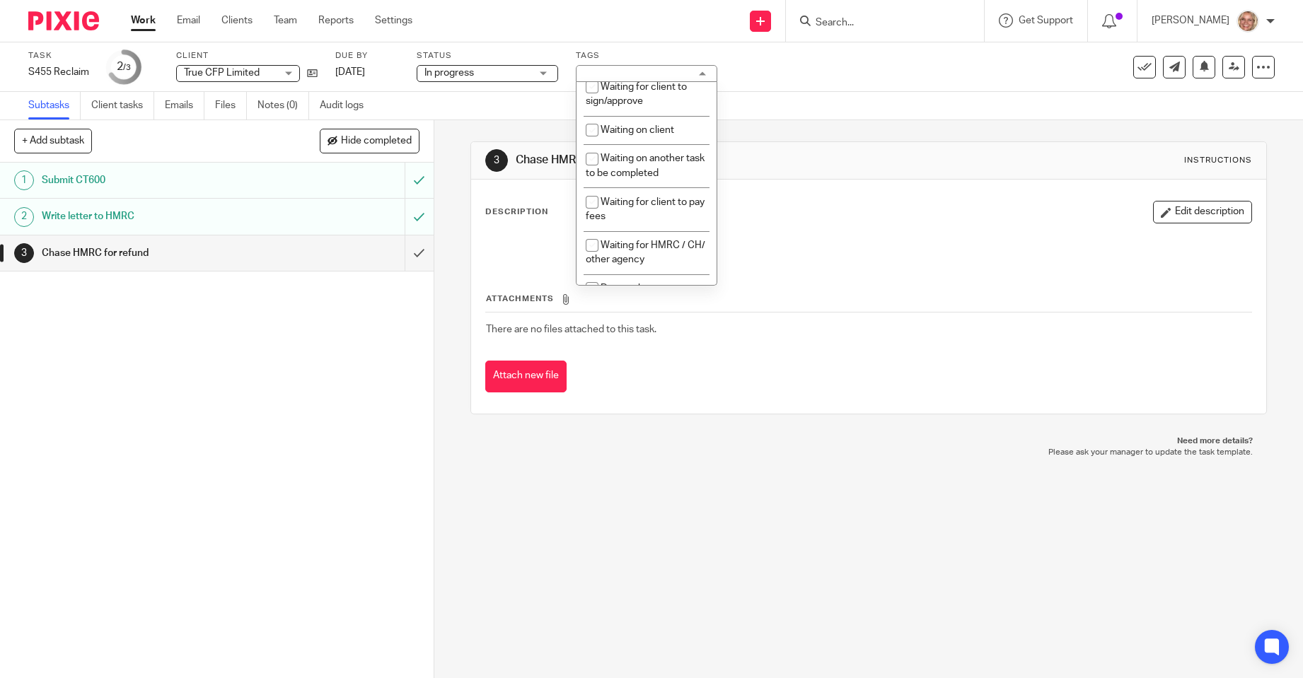
scroll to position [402, 0]
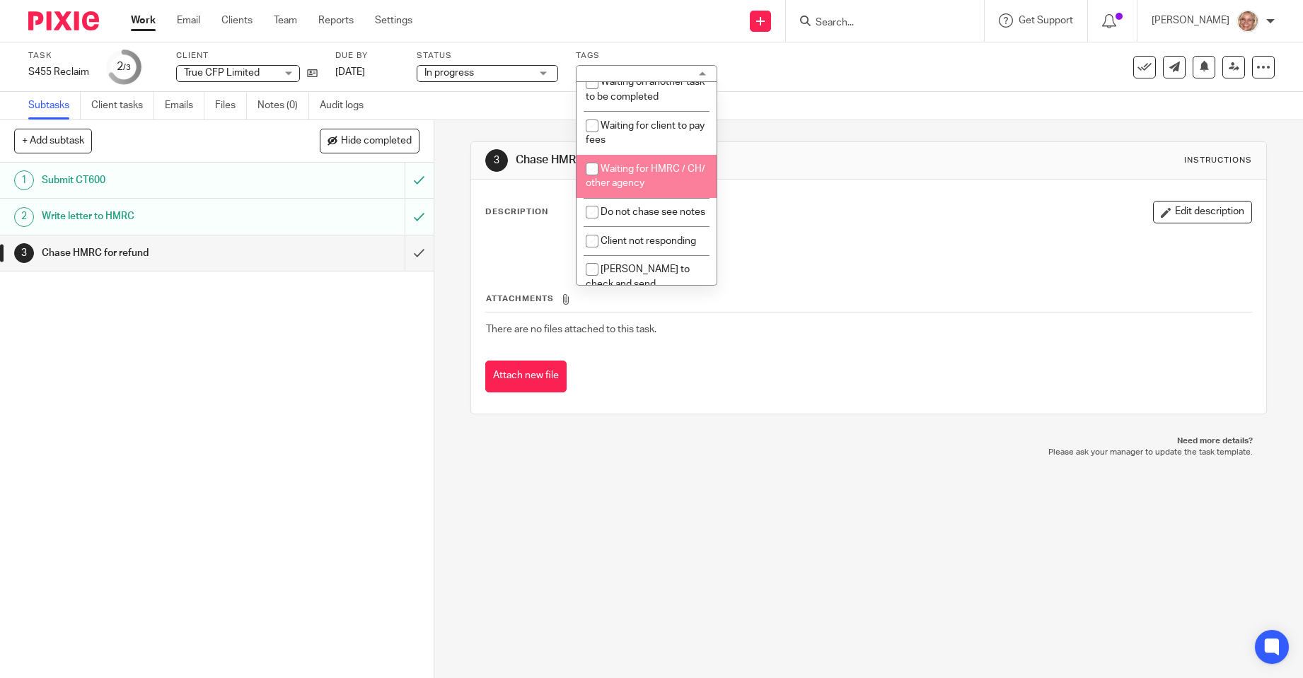
click at [671, 180] on li "Waiting for HMRC / CH/ other agency" at bounding box center [646, 176] width 140 height 43
checkbox input "true"
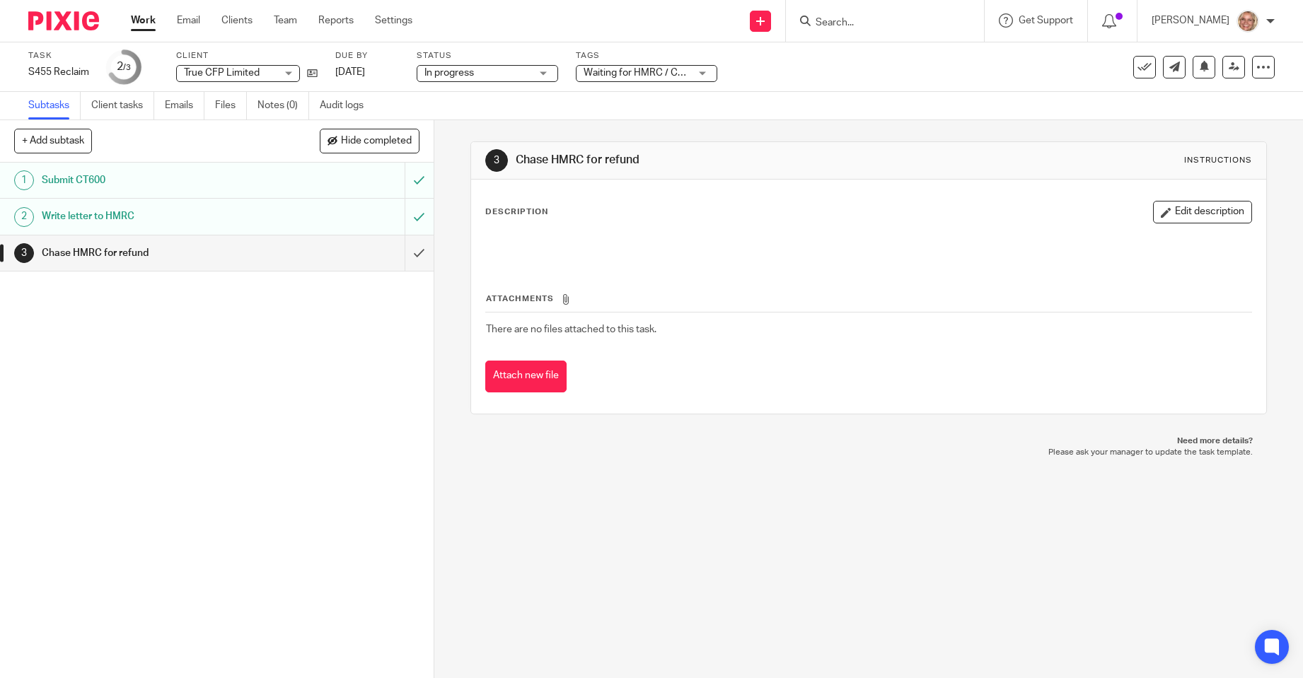
click at [147, 17] on link "Work" at bounding box center [143, 20] width 25 height 14
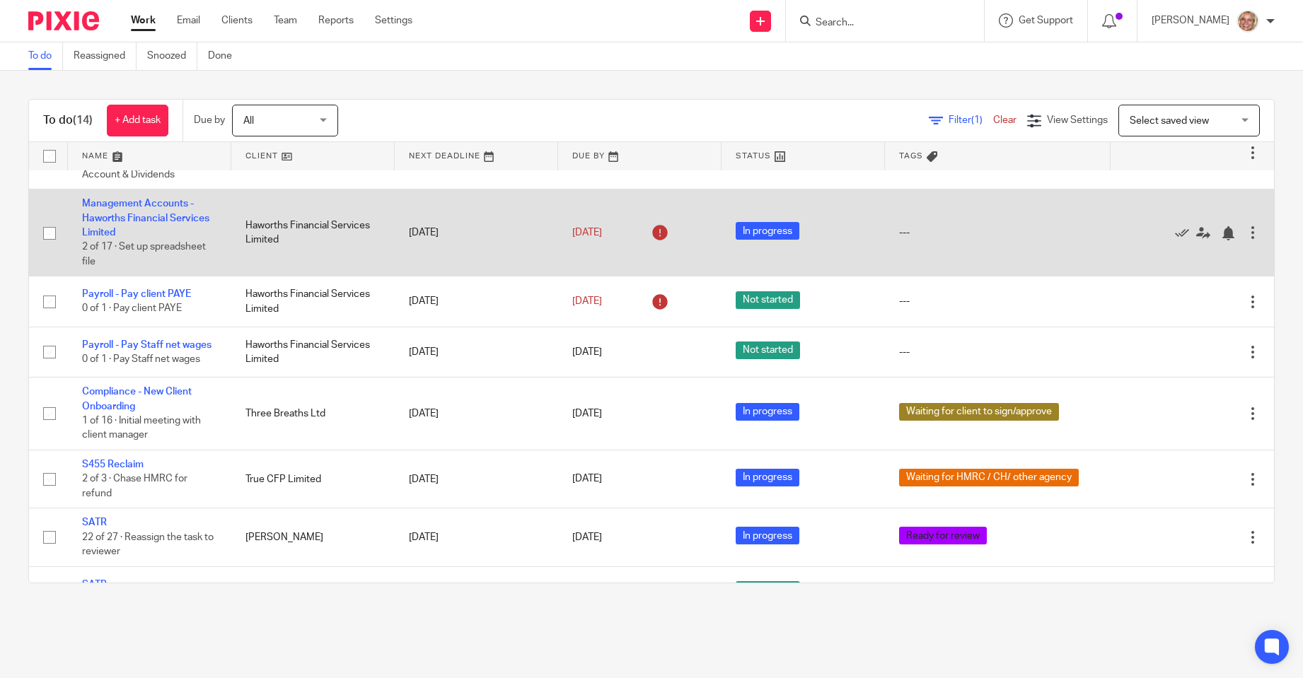
scroll to position [502, 0]
